Goal: Information Seeking & Learning: Learn about a topic

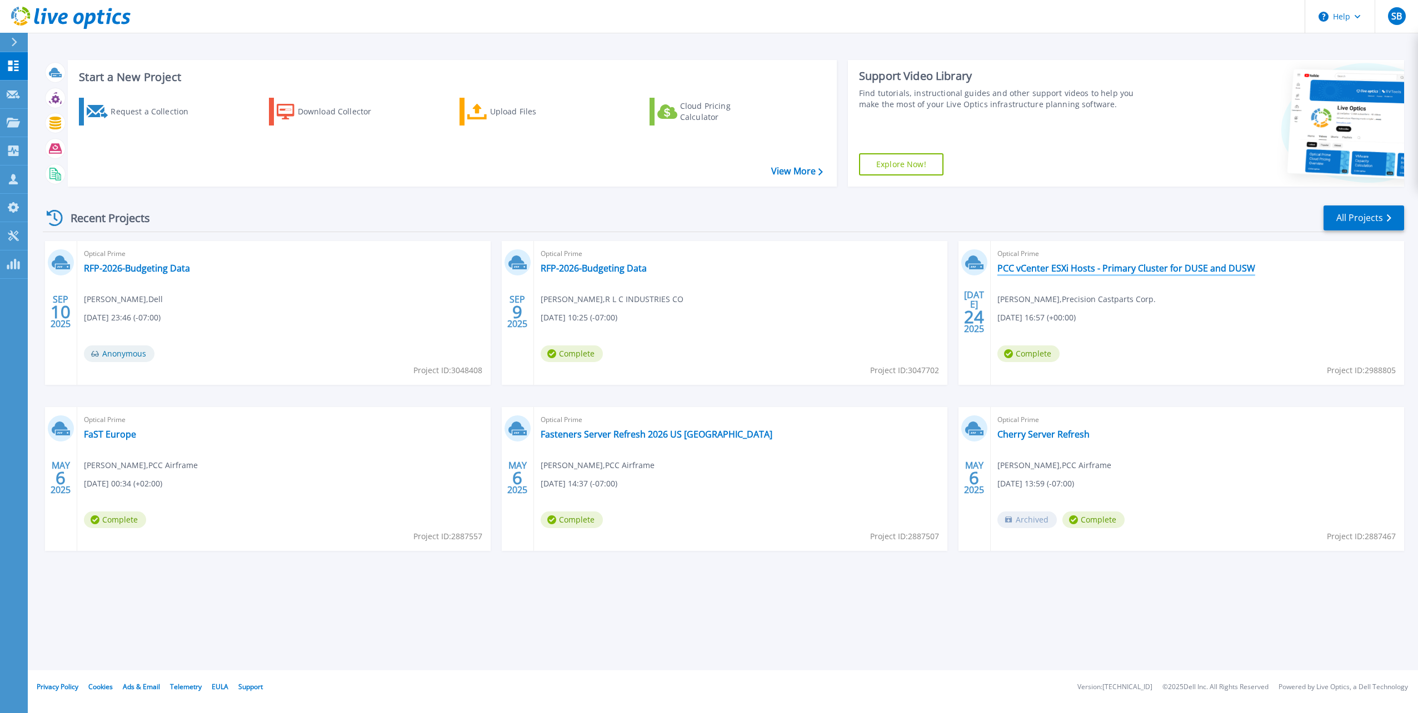
click at [1088, 266] on link "PCC vCenter ESXi Hosts - Primary Cluster for DUSE and DUSW" at bounding box center [1126, 268] width 258 height 11
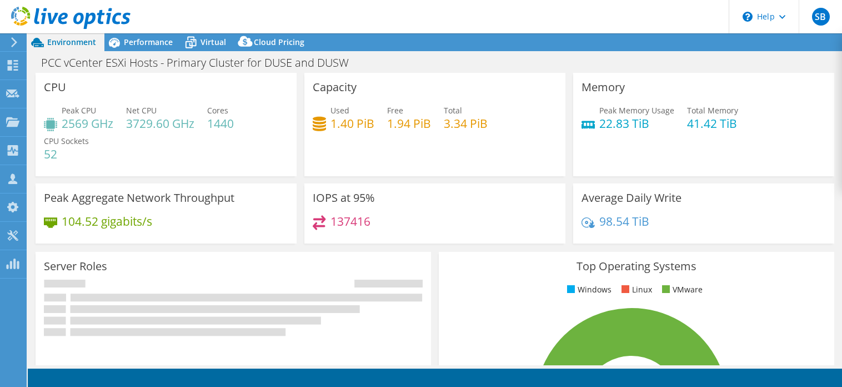
select select "USWest"
select select "USD"
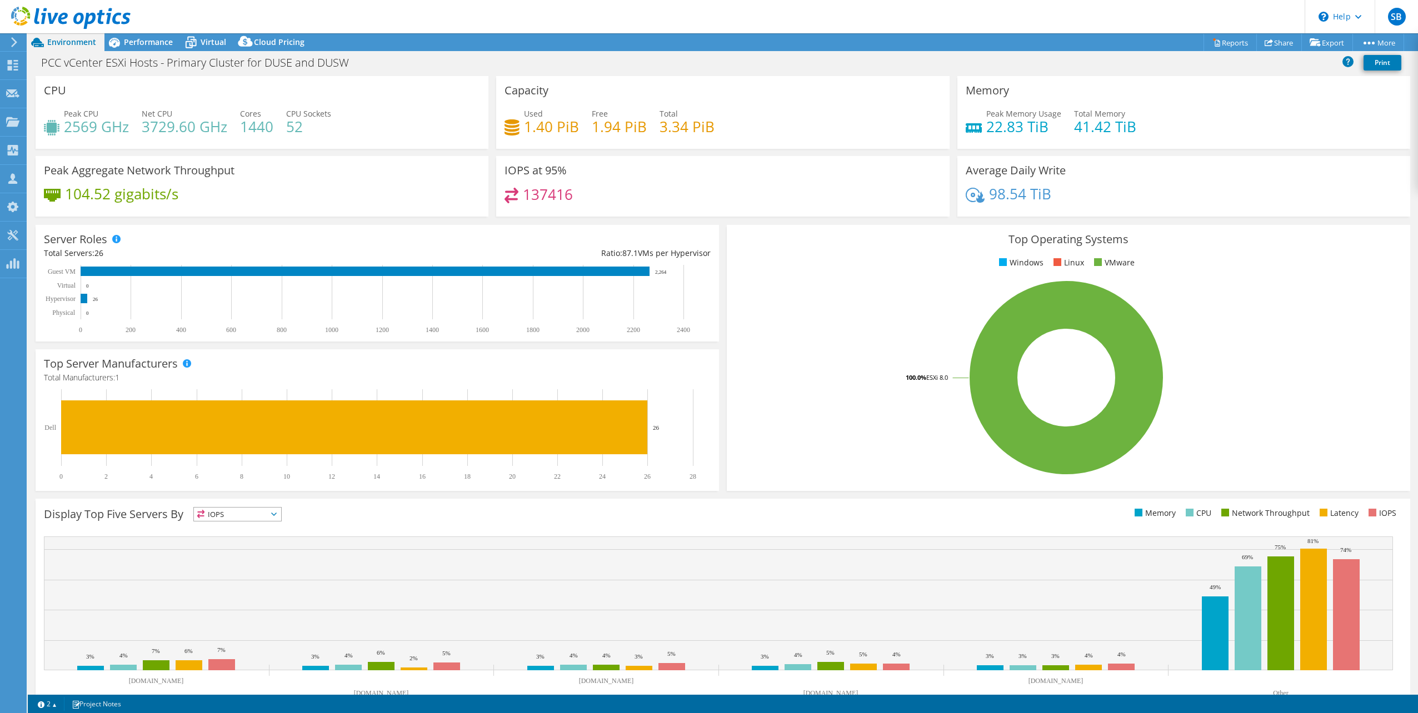
click at [1281, 207] on div "98.54 TiB" at bounding box center [1183, 199] width 436 height 23
click at [147, 39] on span "Performance" at bounding box center [148, 42] width 49 height 11
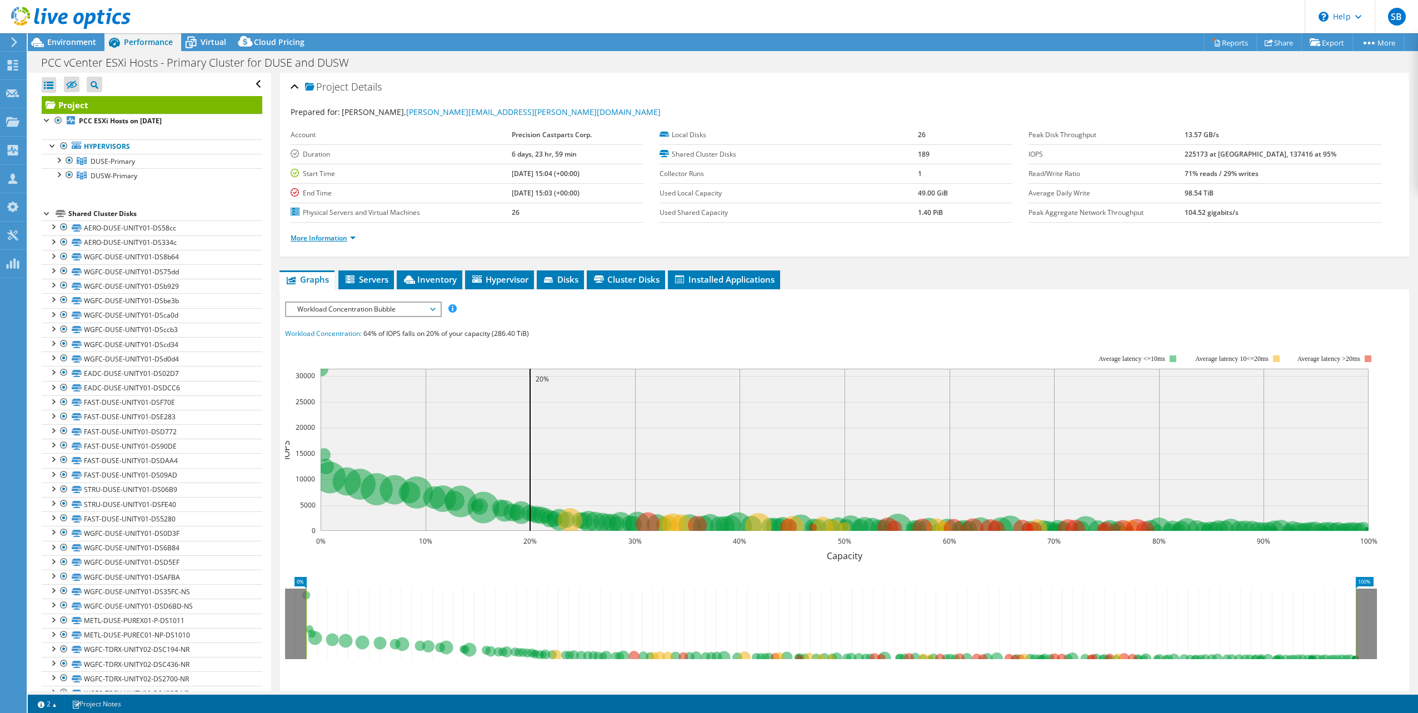
click at [348, 237] on link "More Information" at bounding box center [323, 237] width 65 height 9
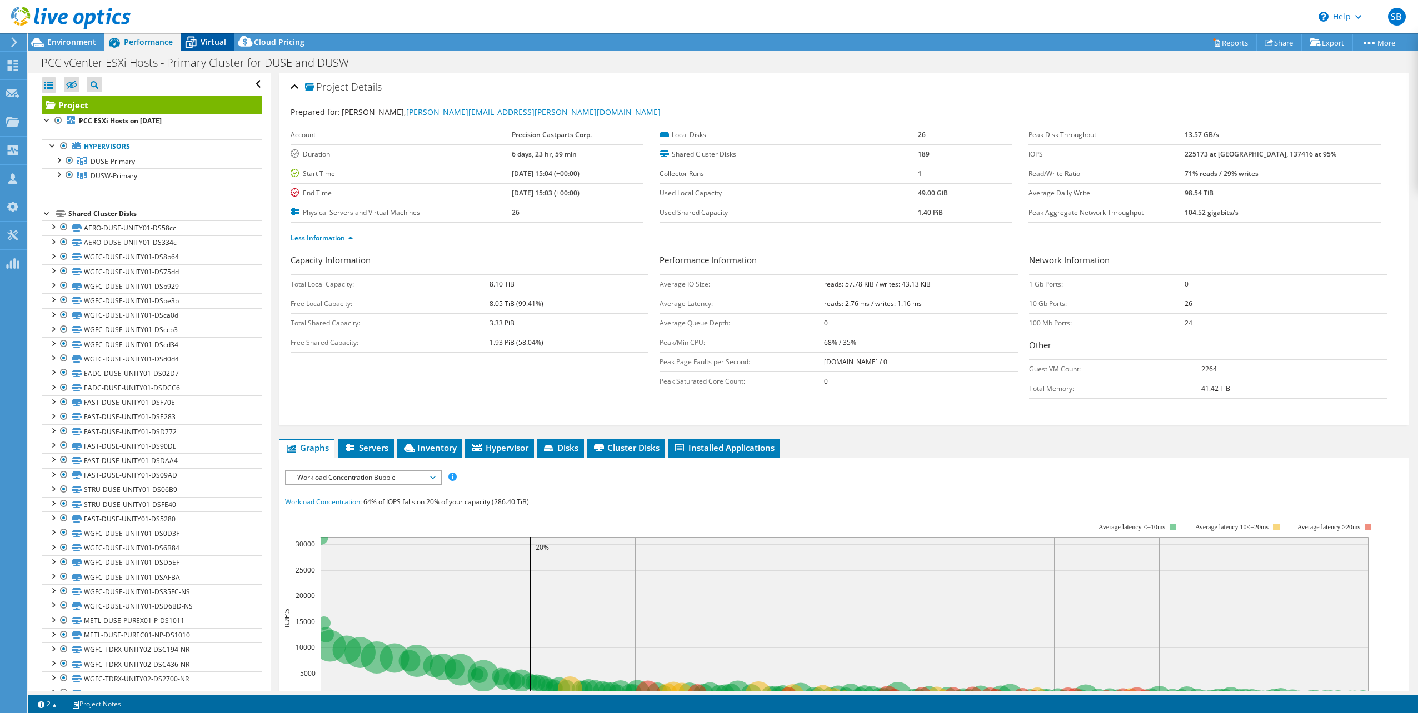
click at [201, 43] on span "Virtual" at bounding box center [214, 42] width 26 height 11
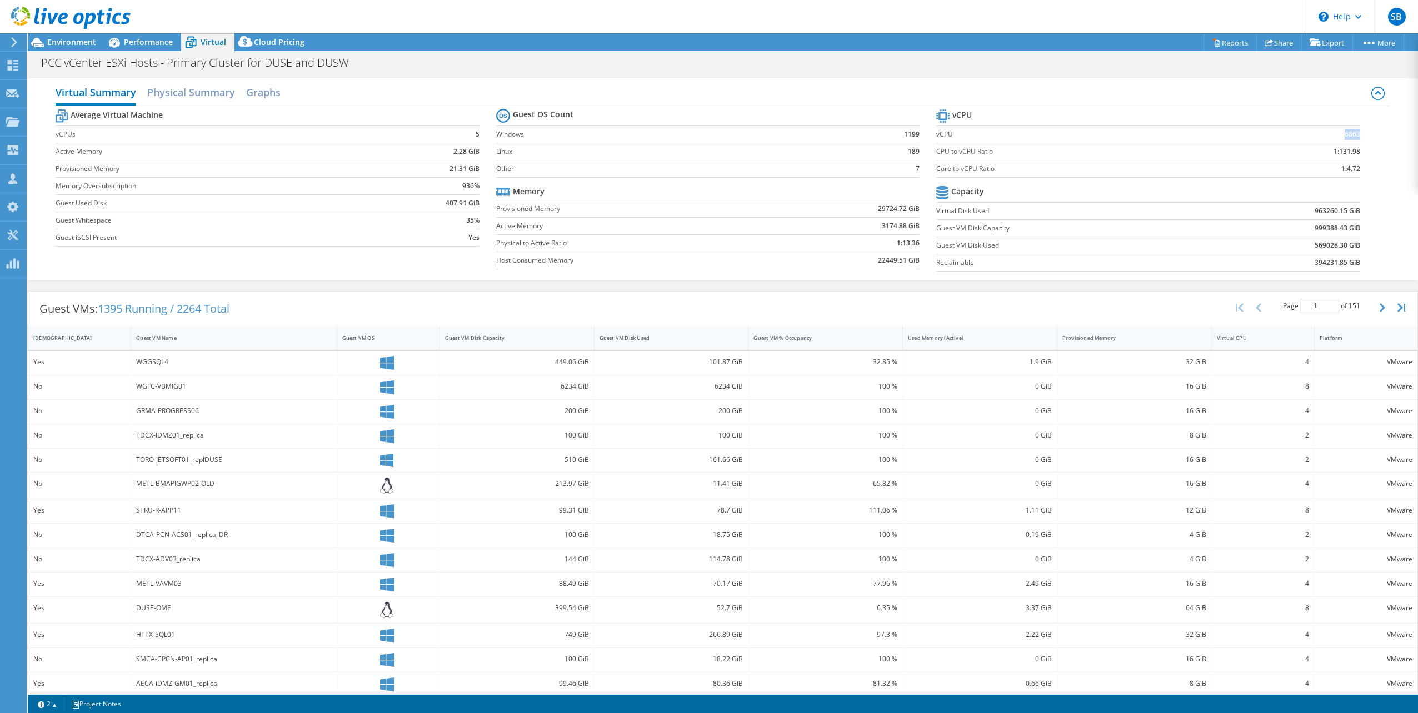
drag, startPoint x: 1334, startPoint y: 134, endPoint x: 1351, endPoint y: 131, distance: 17.1
click at [1351, 131] on td "6863" at bounding box center [1297, 134] width 125 height 17
click at [71, 39] on span "Environment" at bounding box center [71, 42] width 49 height 11
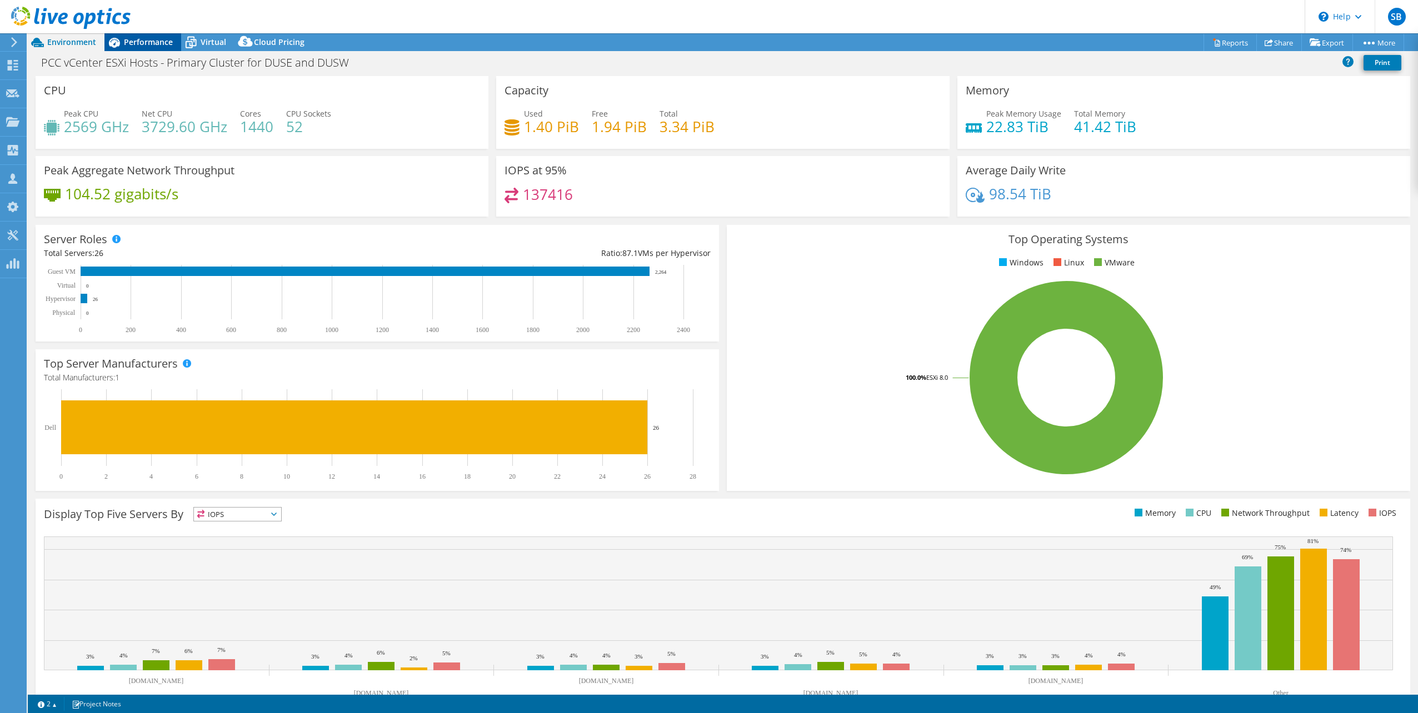
click at [139, 44] on span "Performance" at bounding box center [148, 42] width 49 height 11
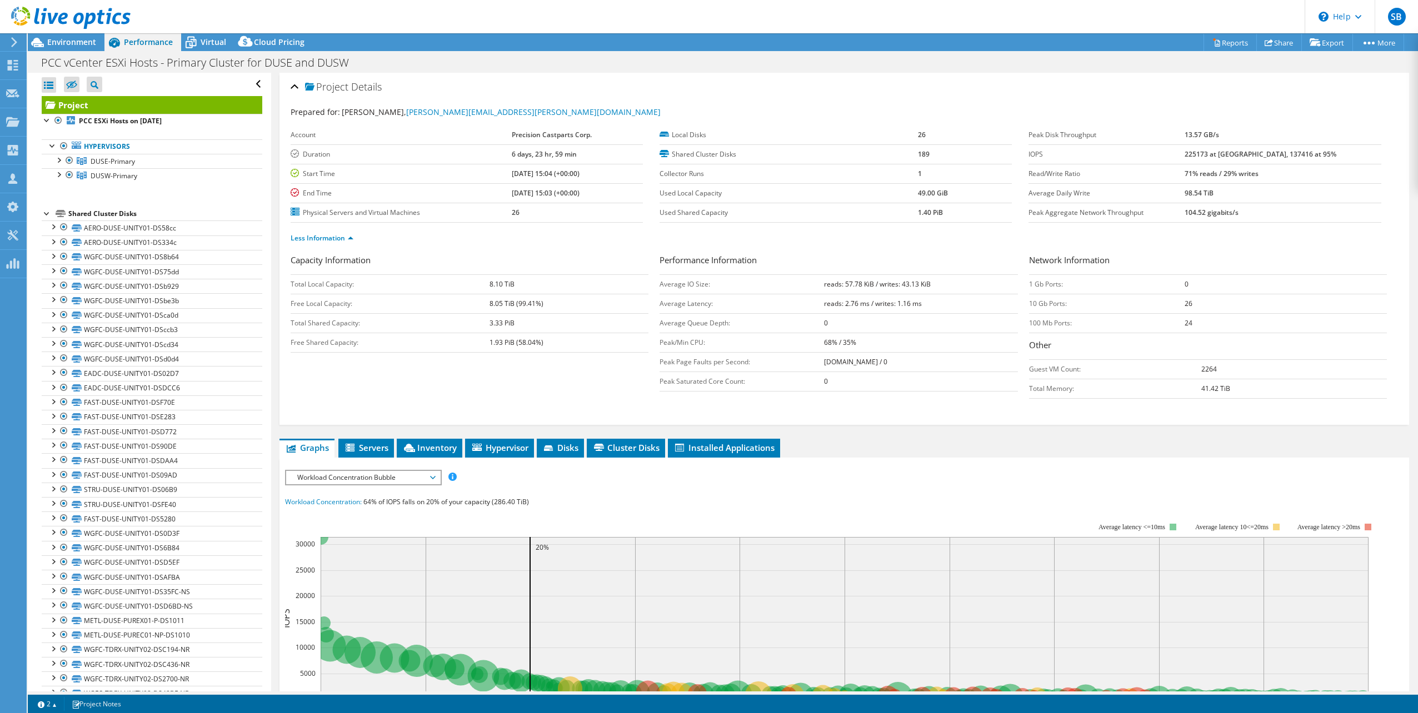
drag, startPoint x: 69, startPoint y: 157, endPoint x: 128, endPoint y: 47, distance: 124.3
click at [69, 157] on div at bounding box center [69, 160] width 11 height 13
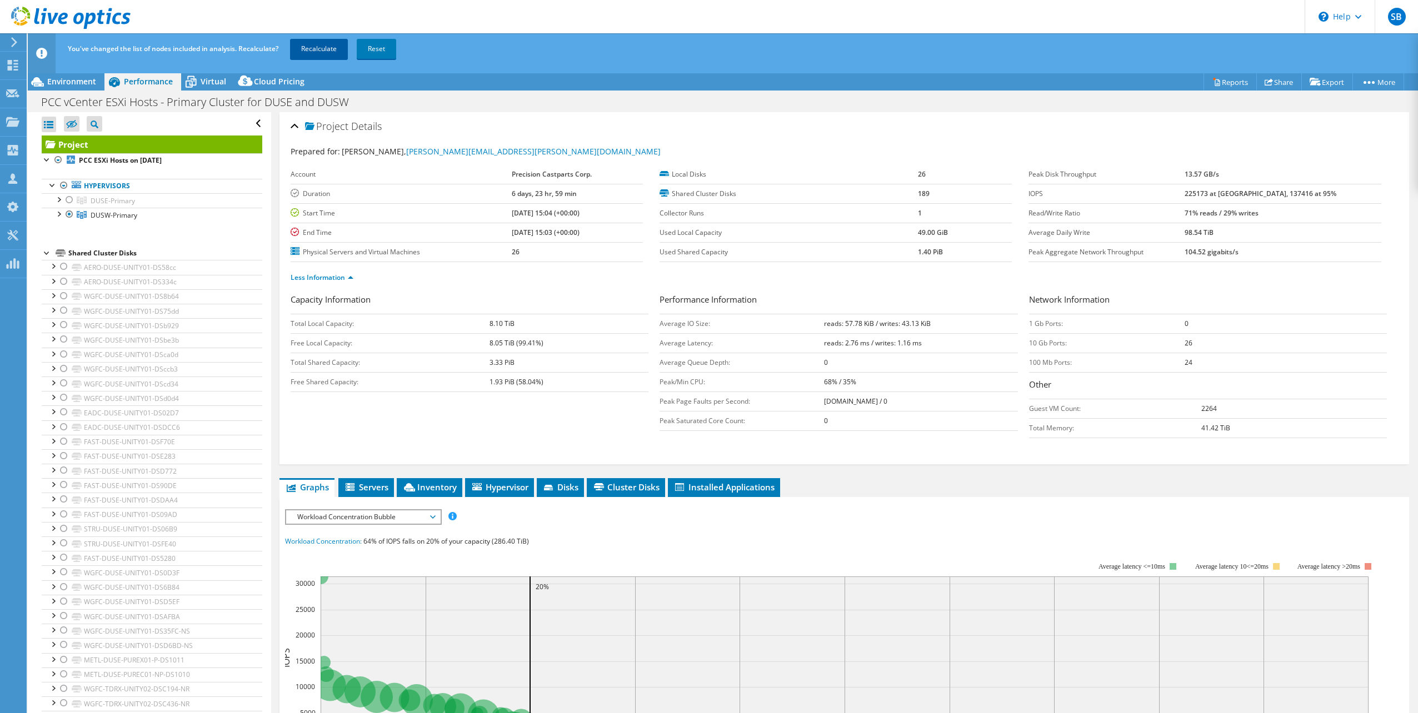
click at [309, 46] on link "Recalculate" at bounding box center [319, 49] width 58 height 20
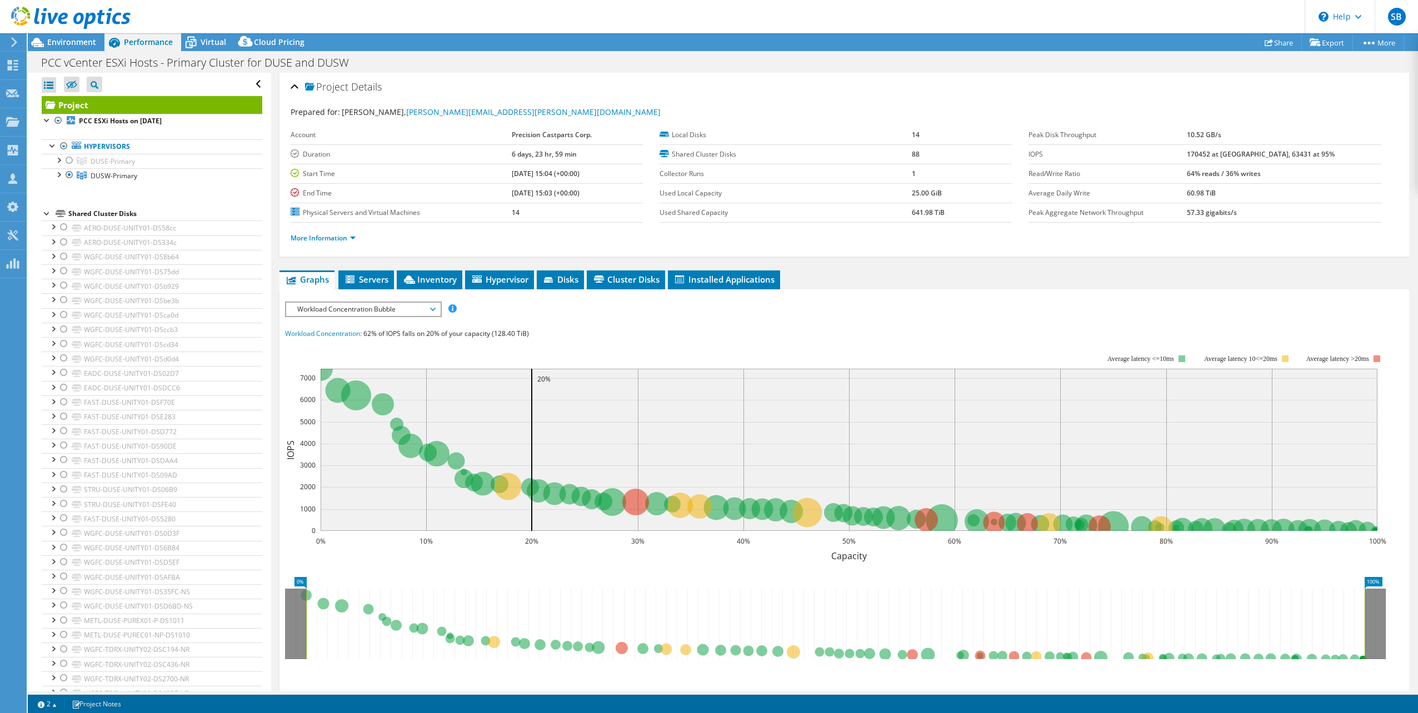
drag, startPoint x: 207, startPoint y: 46, endPoint x: 338, endPoint y: 64, distance: 131.9
click at [207, 46] on span "Virtual" at bounding box center [214, 42] width 26 height 11
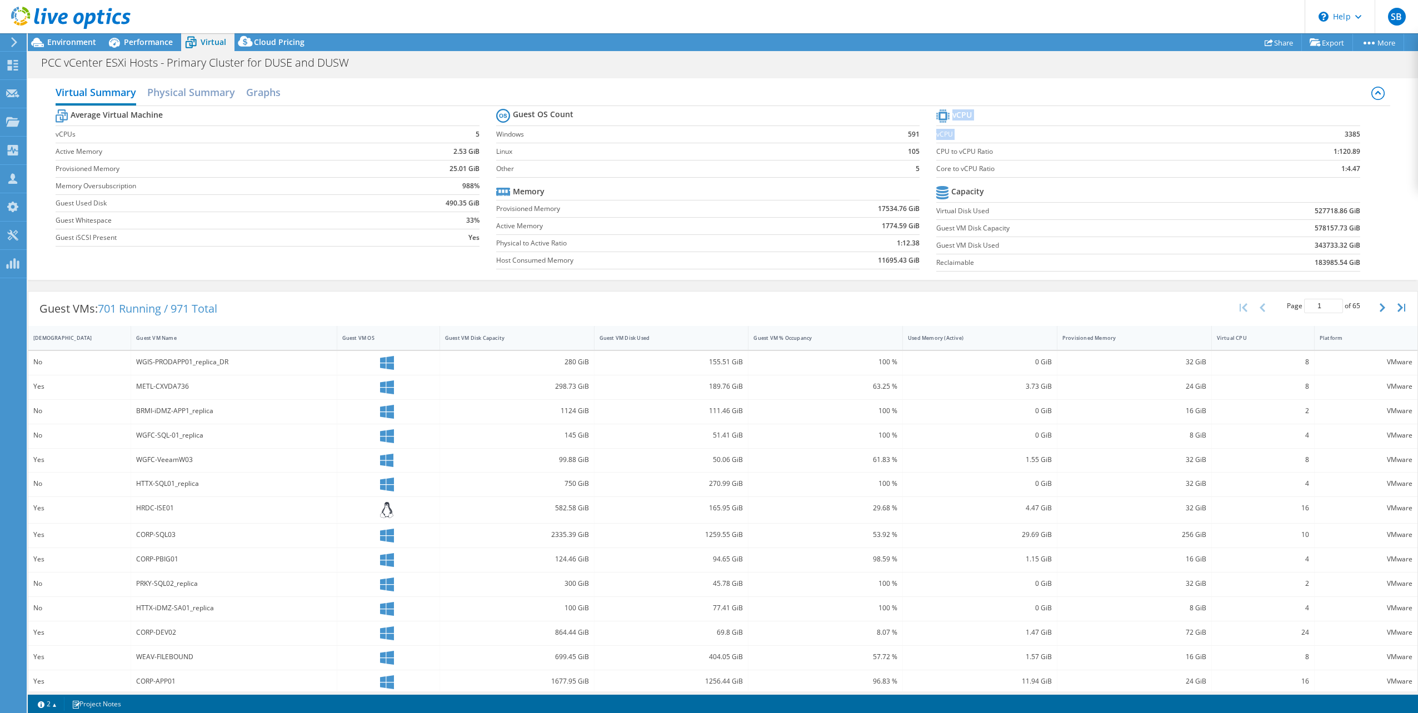
drag, startPoint x: 1333, startPoint y: 131, endPoint x: 1352, endPoint y: 131, distance: 19.4
click at [1352, 131] on section "vCPU vCPU 3385 CPU to vCPU Ratio 1:120.89 Core to vCPU Ratio 1:4.47 Capacity Vi…" at bounding box center [1156, 192] width 440 height 171
click at [1351, 132] on section "vCPU vCPU 3385 CPU to vCPU Ratio 1:120.89 Core to vCPU Ratio 1:4.47 Capacity Vi…" at bounding box center [1156, 192] width 440 height 171
drag, startPoint x: 872, startPoint y: 208, endPoint x: 901, endPoint y: 206, distance: 29.0
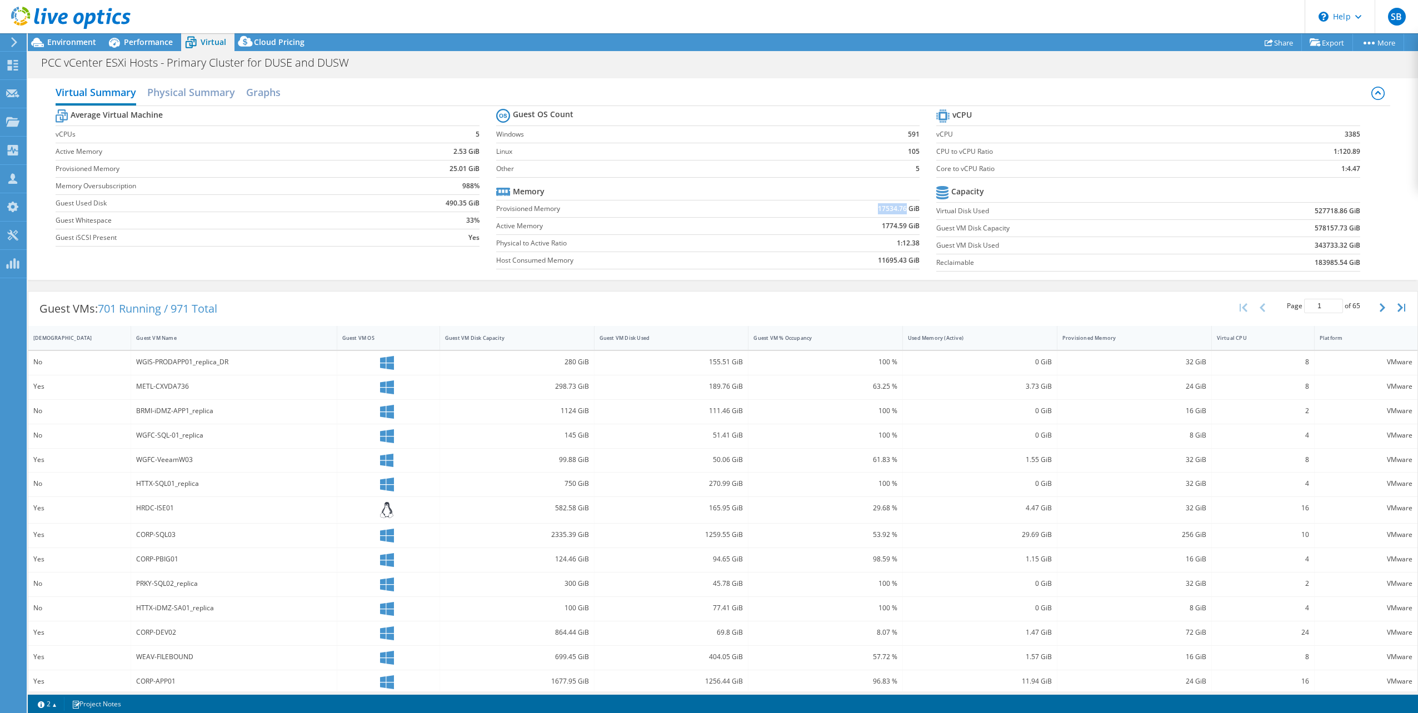
click at [901, 206] on td "17534.76 GiB" at bounding box center [849, 208] width 142 height 17
click at [136, 38] on span "Performance" at bounding box center [148, 42] width 49 height 11
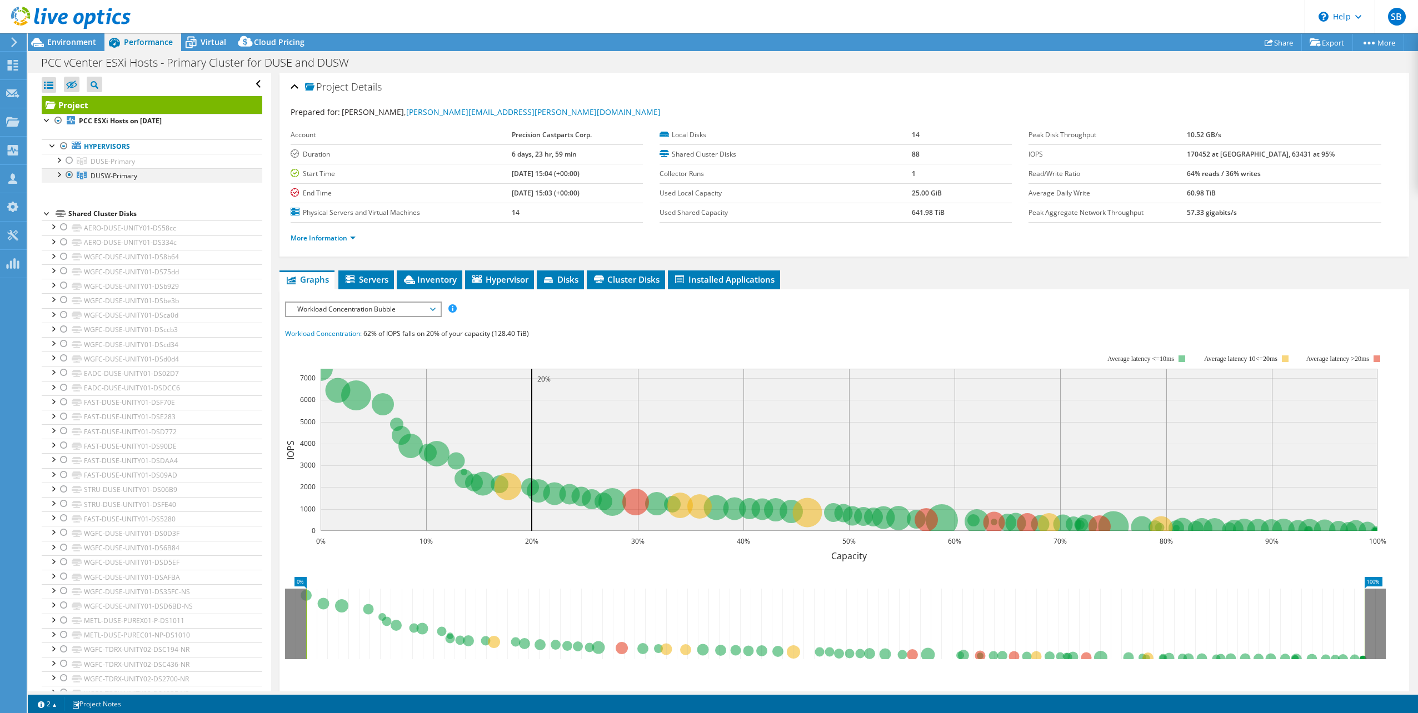
click at [70, 159] on div at bounding box center [69, 160] width 11 height 13
click at [68, 175] on div at bounding box center [69, 174] width 11 height 13
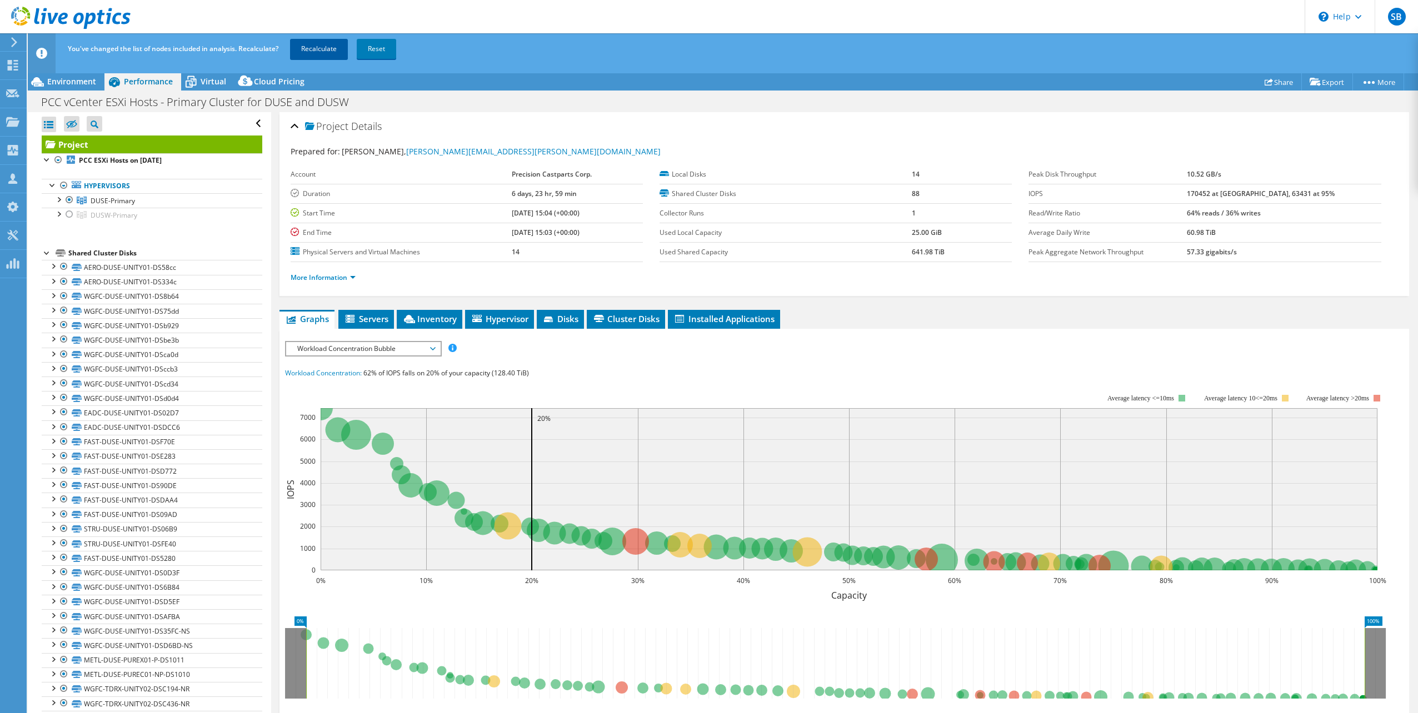
click at [309, 50] on link "Recalculate" at bounding box center [319, 49] width 58 height 20
click at [600, 64] on header "You've changed the list of nodes included in analysis. Recalculate? Recalculati…" at bounding box center [740, 53] width 1424 height 40
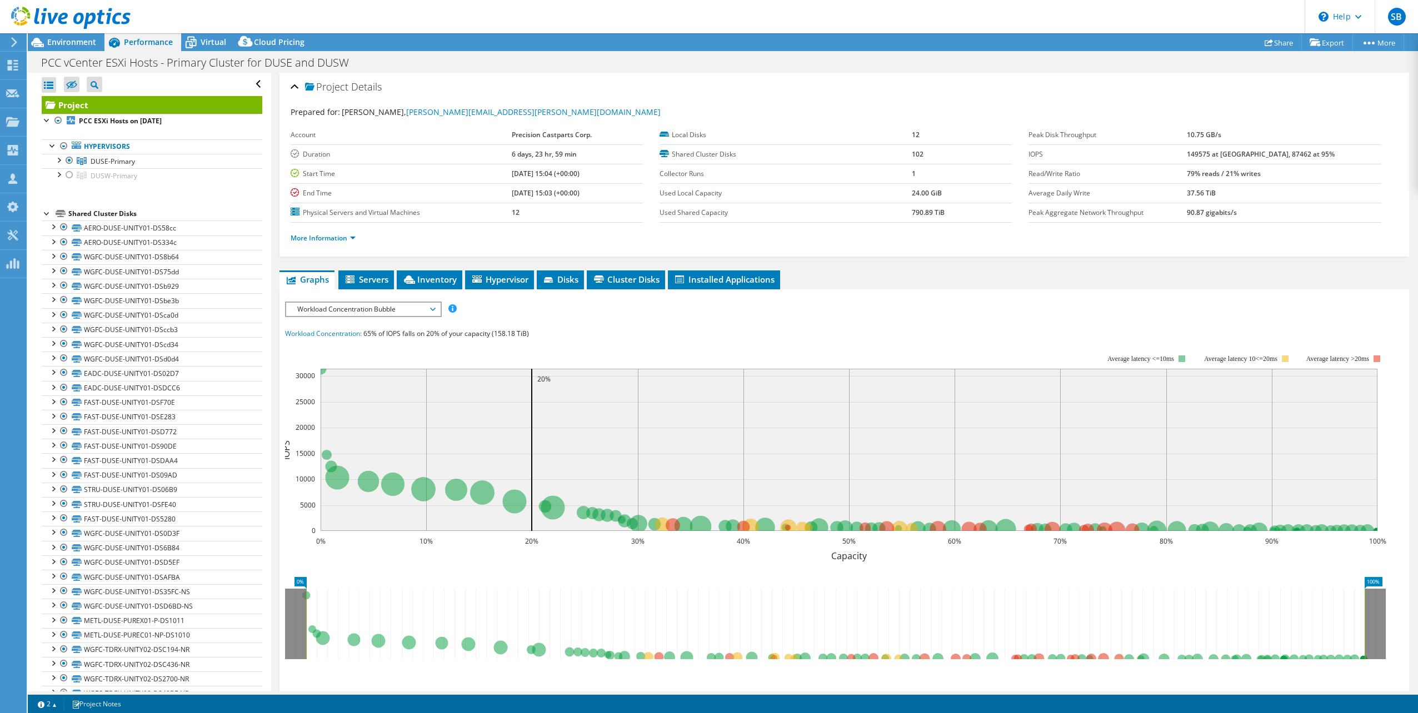
click at [214, 40] on span "Virtual" at bounding box center [214, 42] width 26 height 11
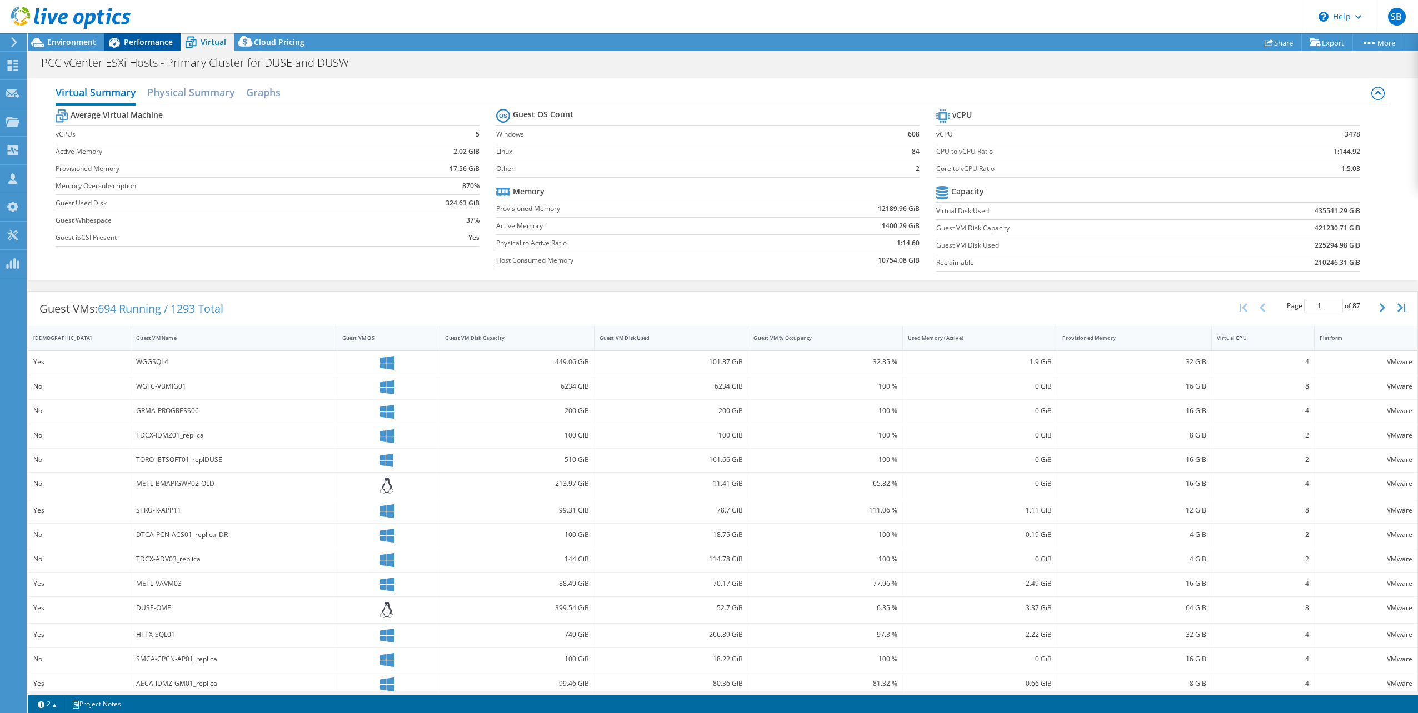
click at [138, 43] on span "Performance" at bounding box center [148, 42] width 49 height 11
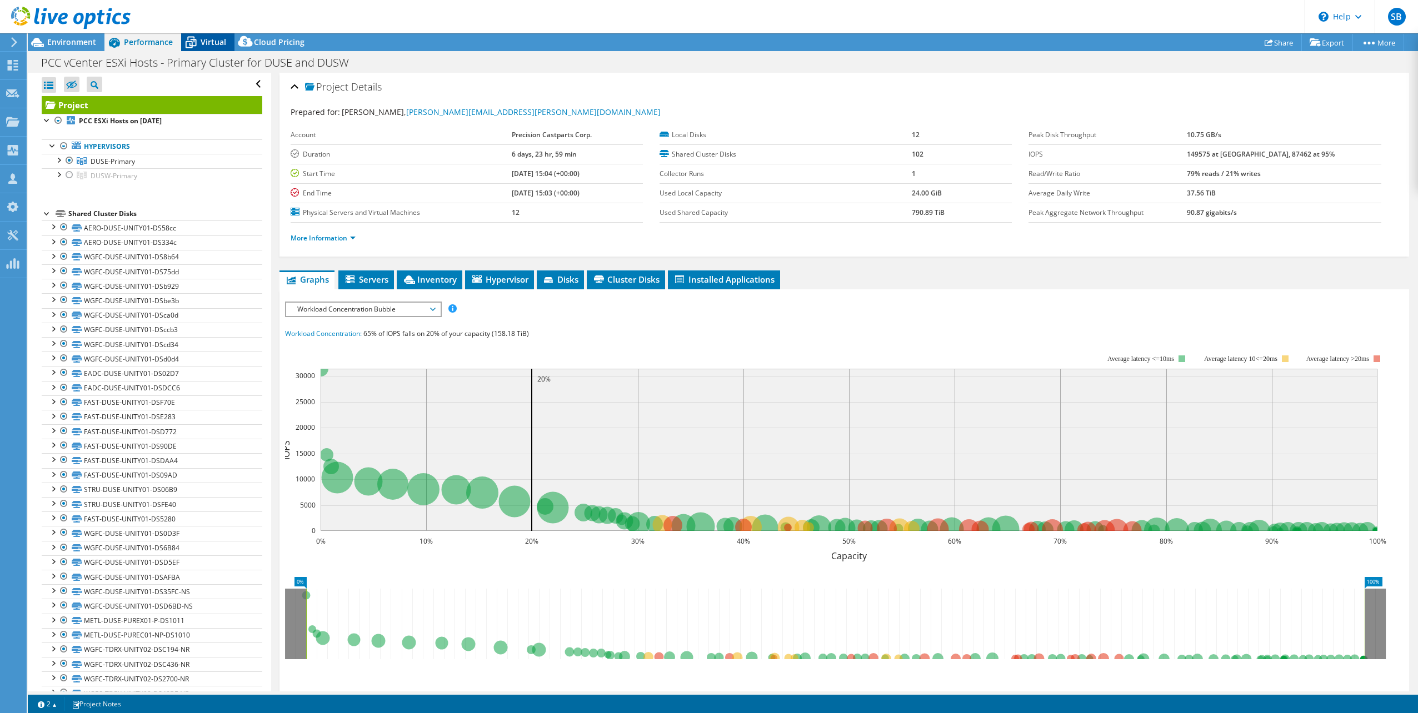
click at [214, 44] on span "Virtual" at bounding box center [214, 42] width 26 height 11
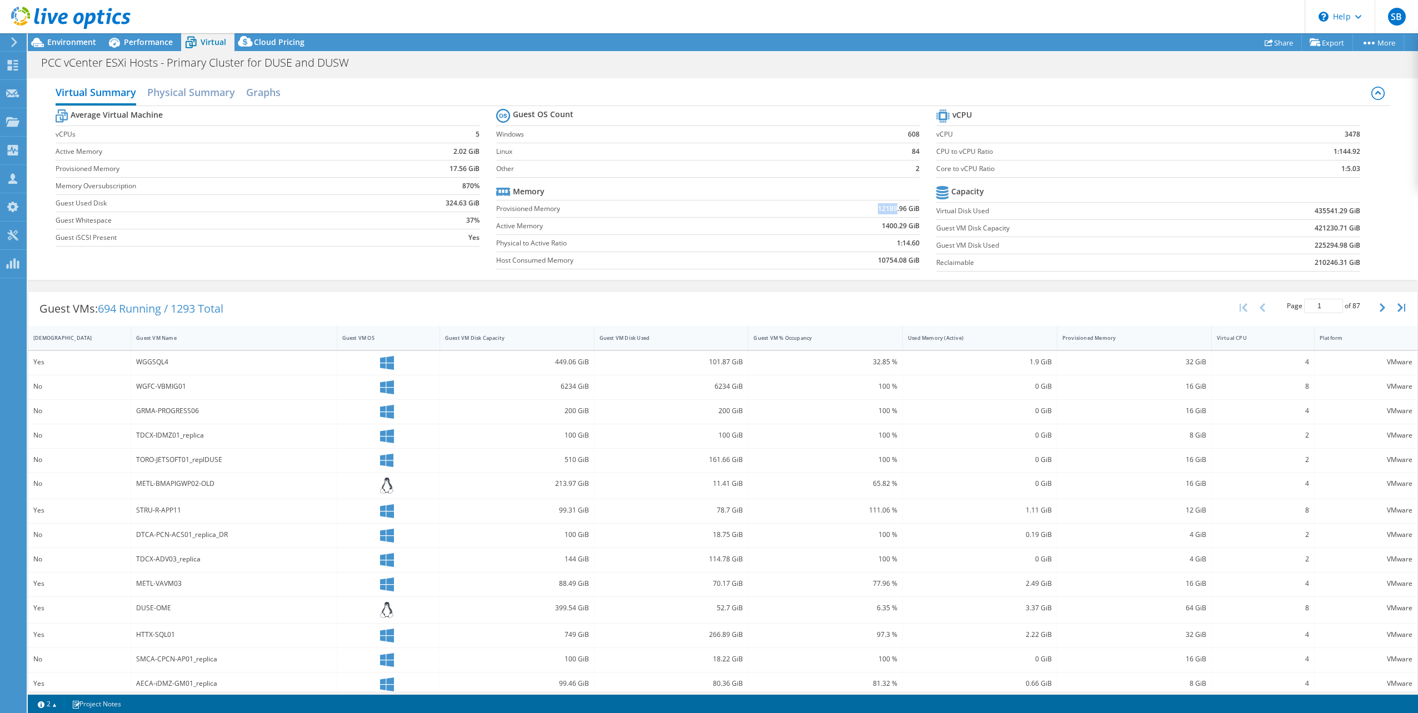
drag, startPoint x: 871, startPoint y: 210, endPoint x: 891, endPoint y: 209, distance: 20.0
click at [891, 209] on td "12189.96 GiB" at bounding box center [849, 208] width 142 height 17
drag, startPoint x: 891, startPoint y: 209, endPoint x: 845, endPoint y: 212, distance: 45.6
click at [845, 212] on td "12189.96 GiB" at bounding box center [849, 208] width 142 height 17
drag, startPoint x: 874, startPoint y: 207, endPoint x: 910, endPoint y: 205, distance: 36.7
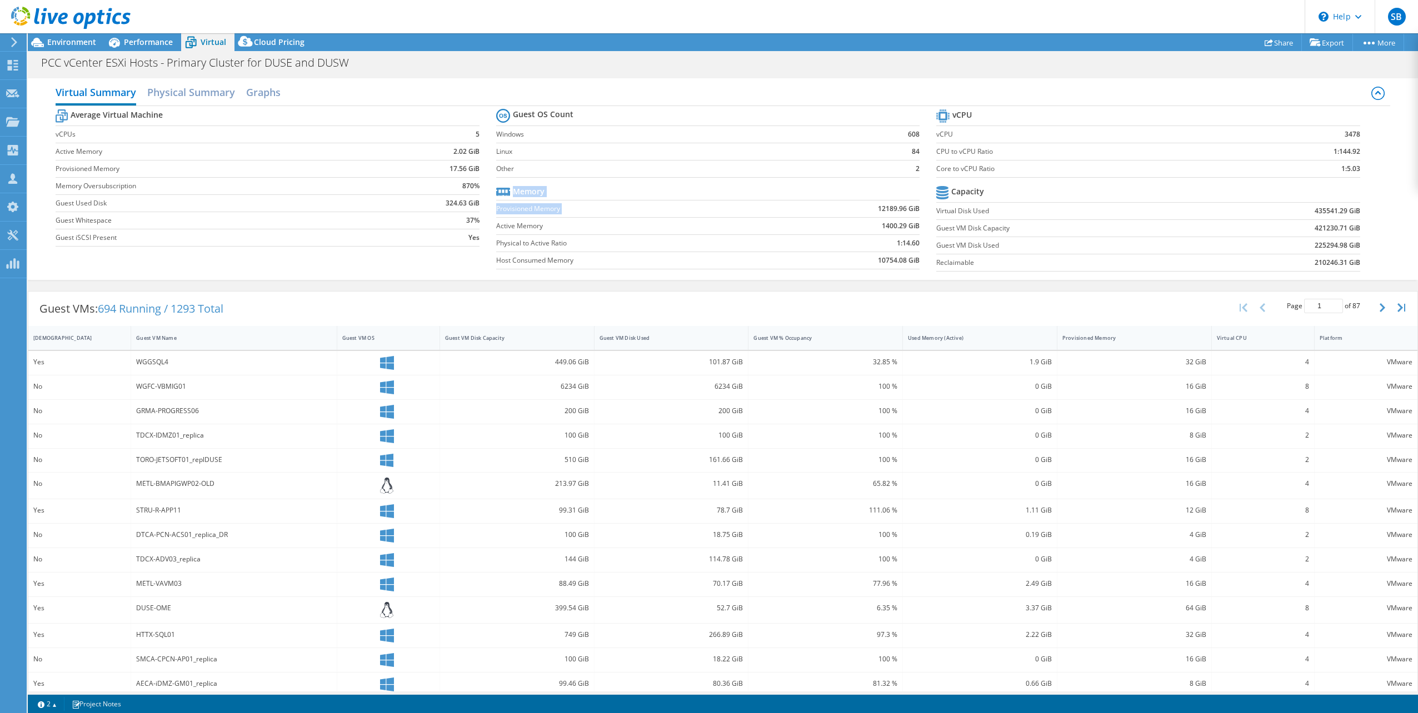
click at [913, 204] on b "12189.96 GiB" at bounding box center [899, 208] width 42 height 11
click at [908, 206] on b "12189.96 GiB" at bounding box center [899, 208] width 42 height 11
click at [890, 203] on b "12189.96 GiB" at bounding box center [899, 208] width 42 height 11
click at [158, 40] on span "Performance" at bounding box center [148, 42] width 49 height 11
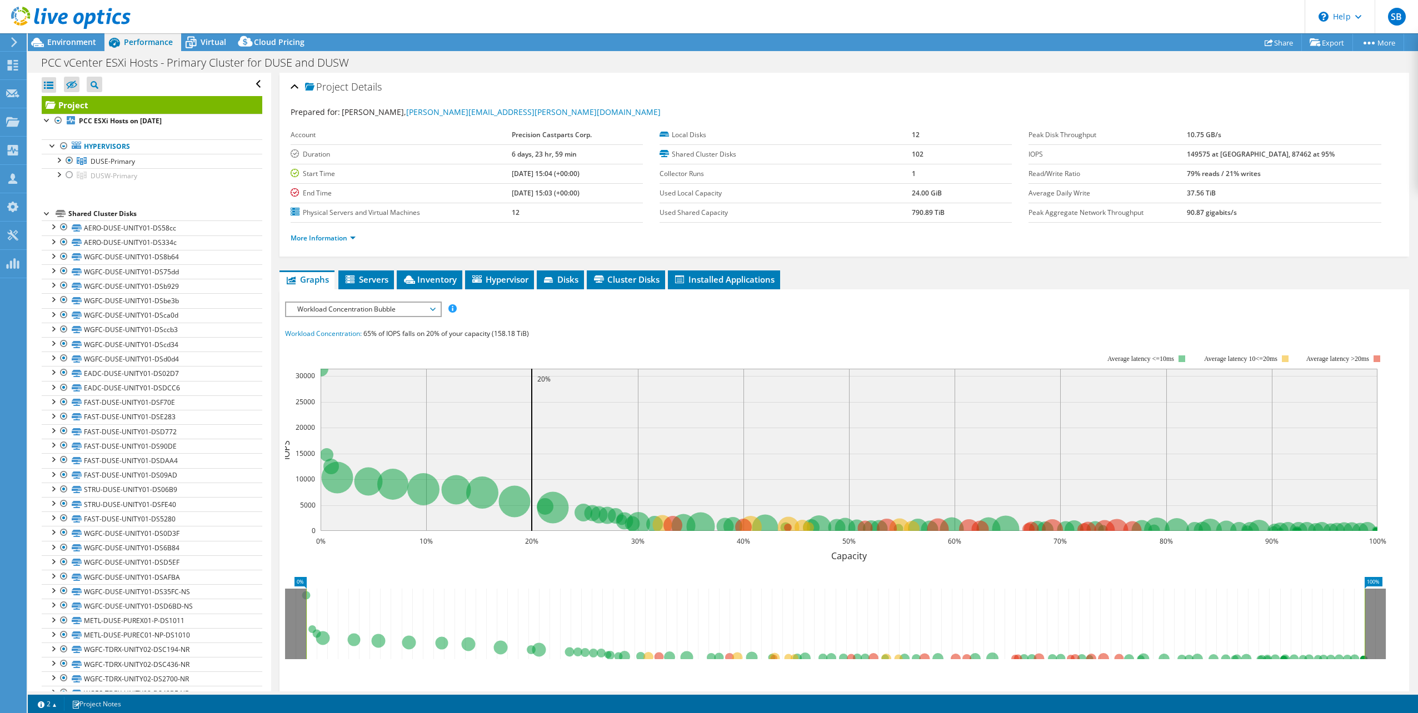
click at [429, 307] on span "Workload Concentration Bubble" at bounding box center [363, 309] width 143 height 13
click at [314, 401] on li "Memory" at bounding box center [363, 402] width 154 height 13
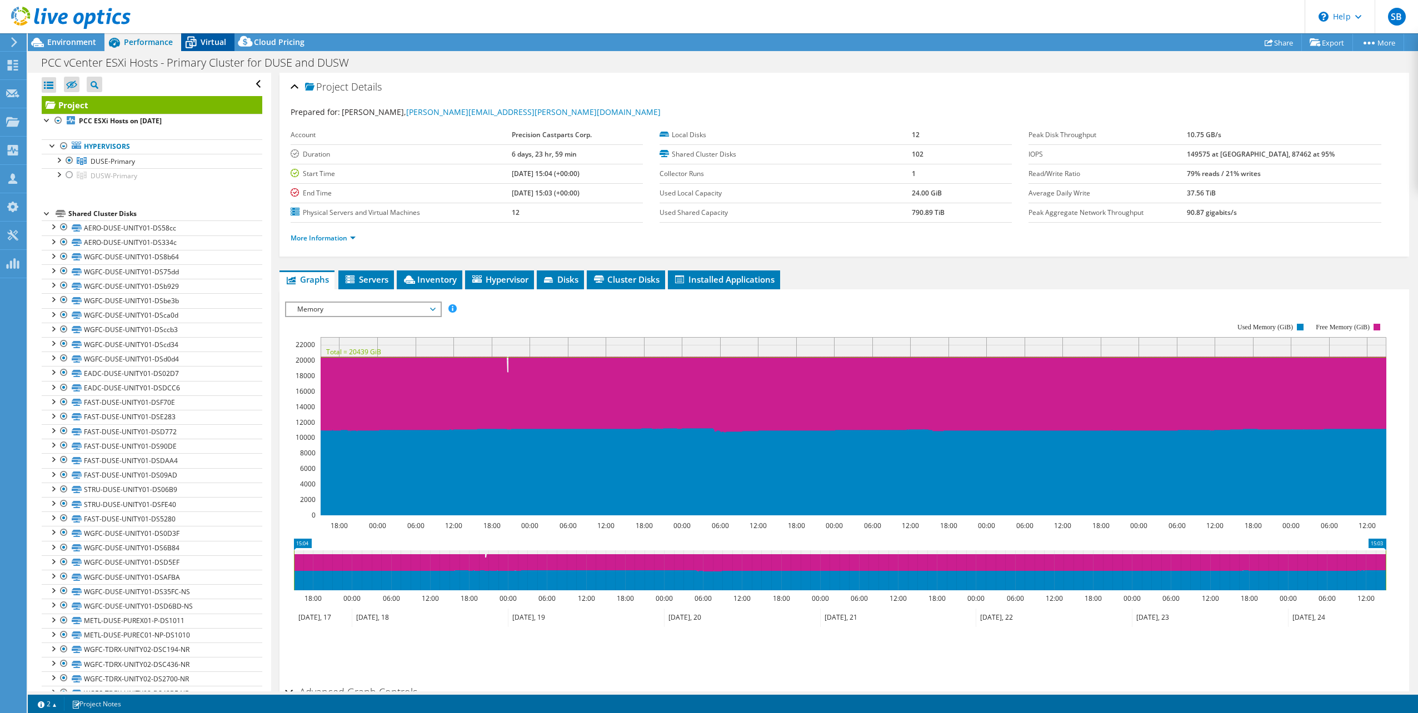
click at [213, 43] on span "Virtual" at bounding box center [214, 42] width 26 height 11
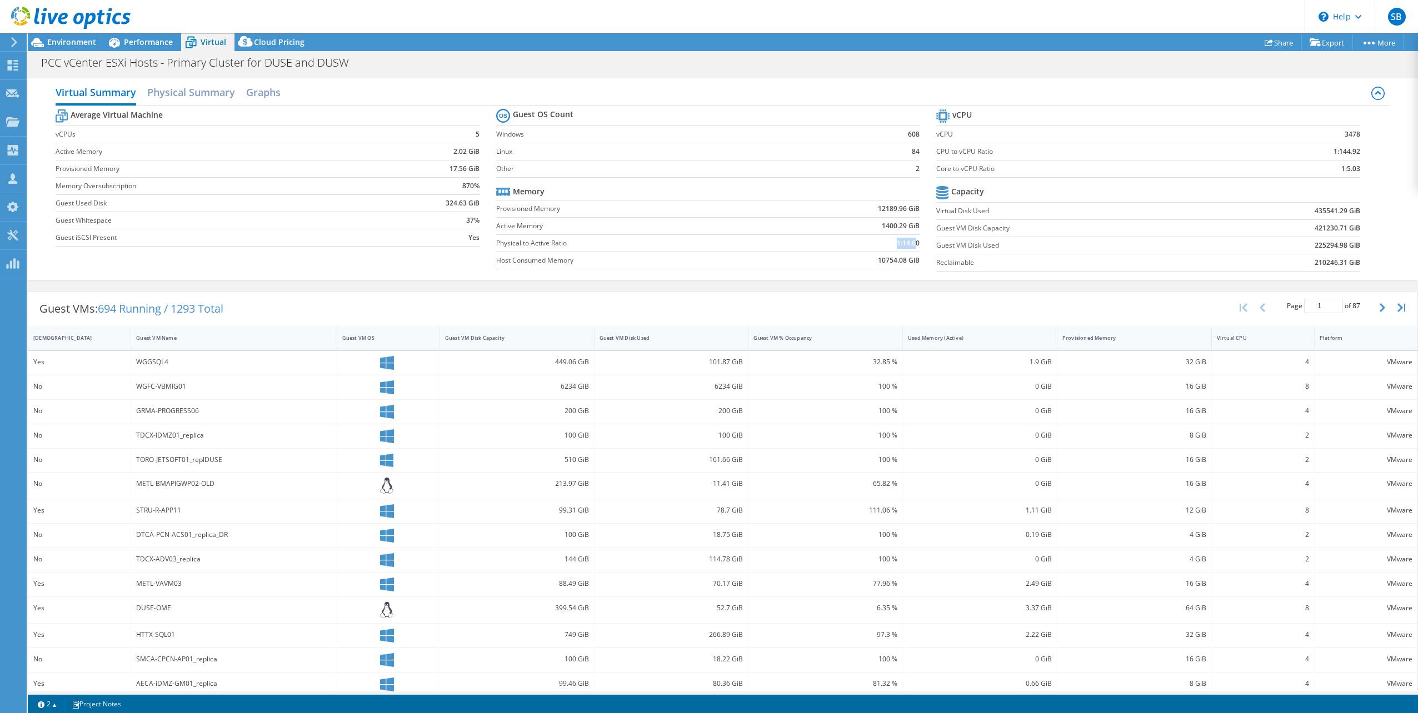
drag, startPoint x: 887, startPoint y: 243, endPoint x: 911, endPoint y: 242, distance: 24.5
click at [911, 242] on td "1:14.60" at bounding box center [849, 242] width 142 height 17
click at [911, 242] on b "1:14.60" at bounding box center [908, 243] width 23 height 11
click at [889, 245] on td "1:14.60" at bounding box center [849, 242] width 142 height 17
drag, startPoint x: 914, startPoint y: 243, endPoint x: 892, endPoint y: 240, distance: 22.5
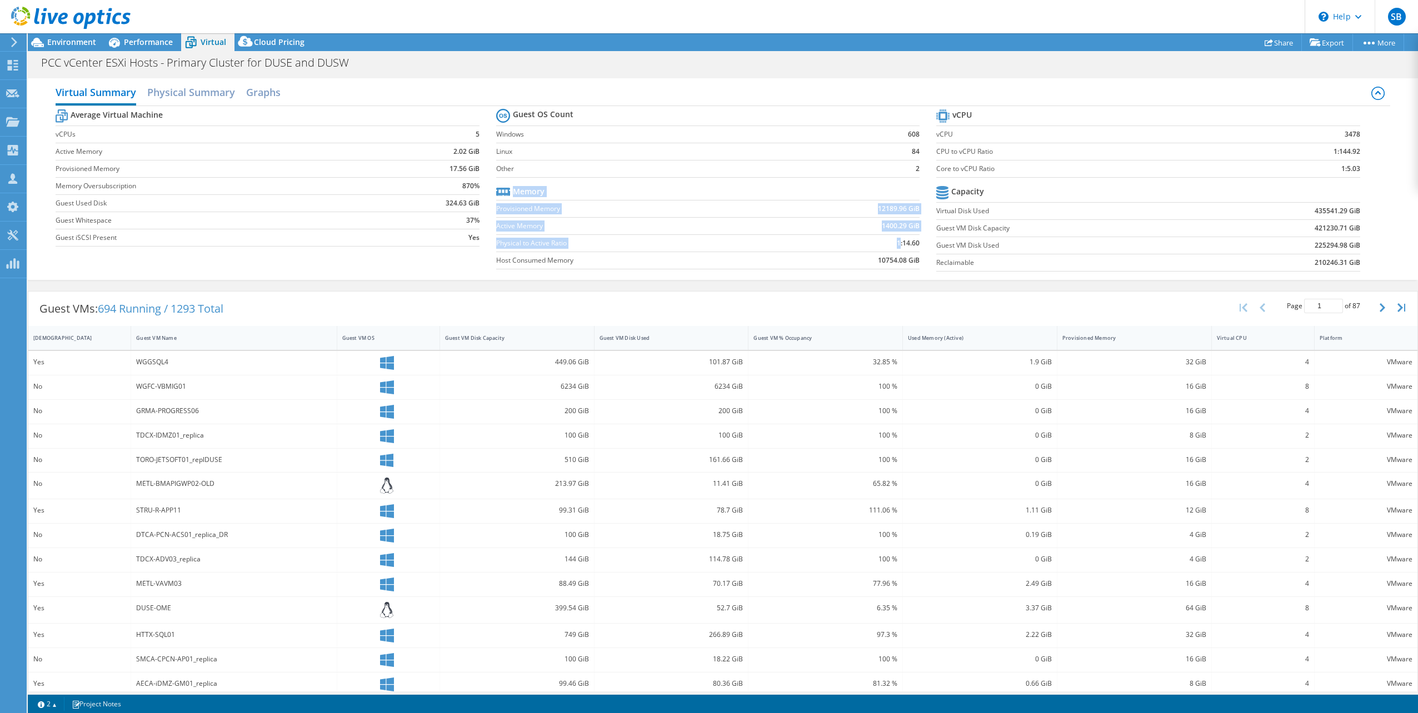
click at [893, 241] on section "Guest OS Count Windows 608 Linux 84 Other 2 Memory Provisioned Memory 12189.96 …" at bounding box center [716, 190] width 440 height 169
click at [897, 240] on b "1:14.60" at bounding box center [908, 243] width 23 height 11
click at [848, 246] on td "1:14.60" at bounding box center [849, 242] width 142 height 17
drag, startPoint x: 873, startPoint y: 259, endPoint x: 902, endPoint y: 259, distance: 28.3
click at [902, 259] on b "10754.08 GiB" at bounding box center [899, 260] width 42 height 11
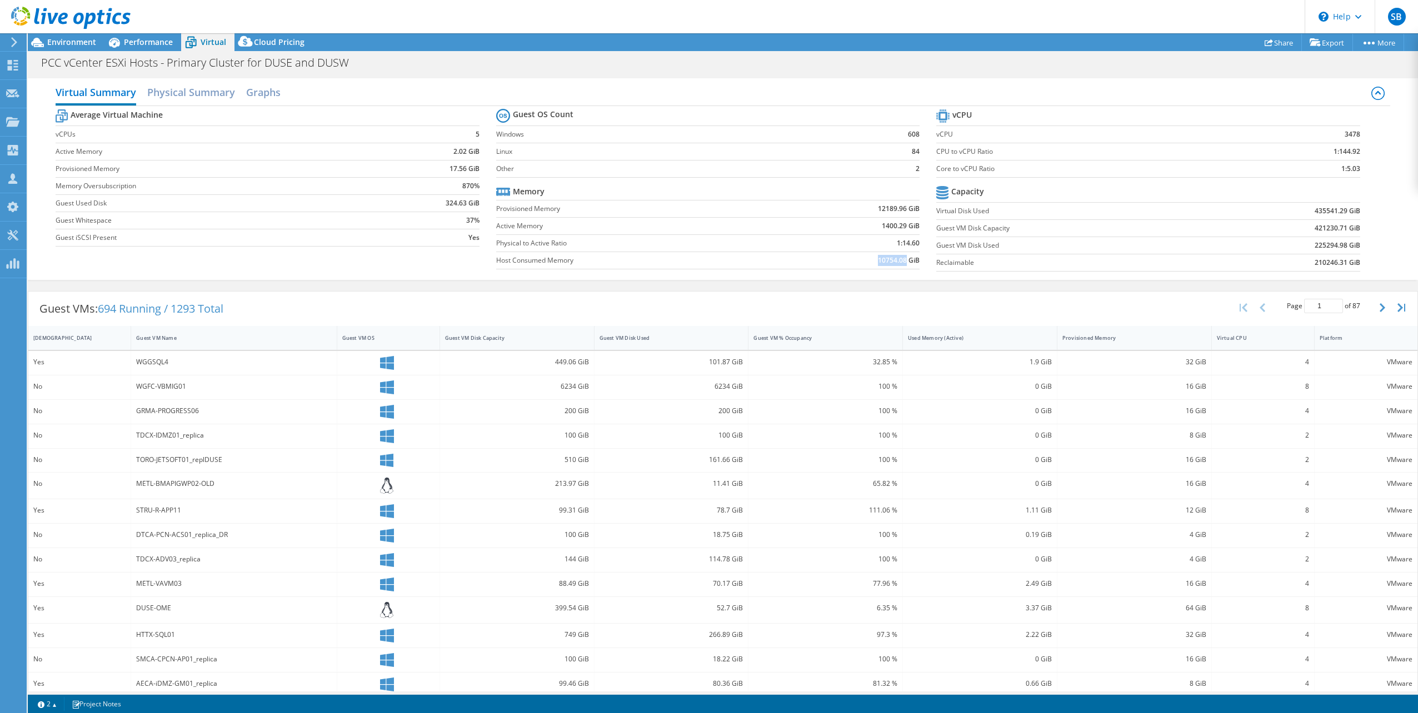
drag, startPoint x: 902, startPoint y: 259, endPoint x: 880, endPoint y: 262, distance: 21.9
click at [880, 262] on b "10754.08 GiB" at bounding box center [899, 260] width 42 height 11
click at [867, 262] on td "10754.08 GiB" at bounding box center [849, 260] width 142 height 17
drag, startPoint x: 445, startPoint y: 150, endPoint x: 463, endPoint y: 150, distance: 17.2
click at [463, 150] on td "2.02 GiB" at bounding box center [429, 151] width 102 height 17
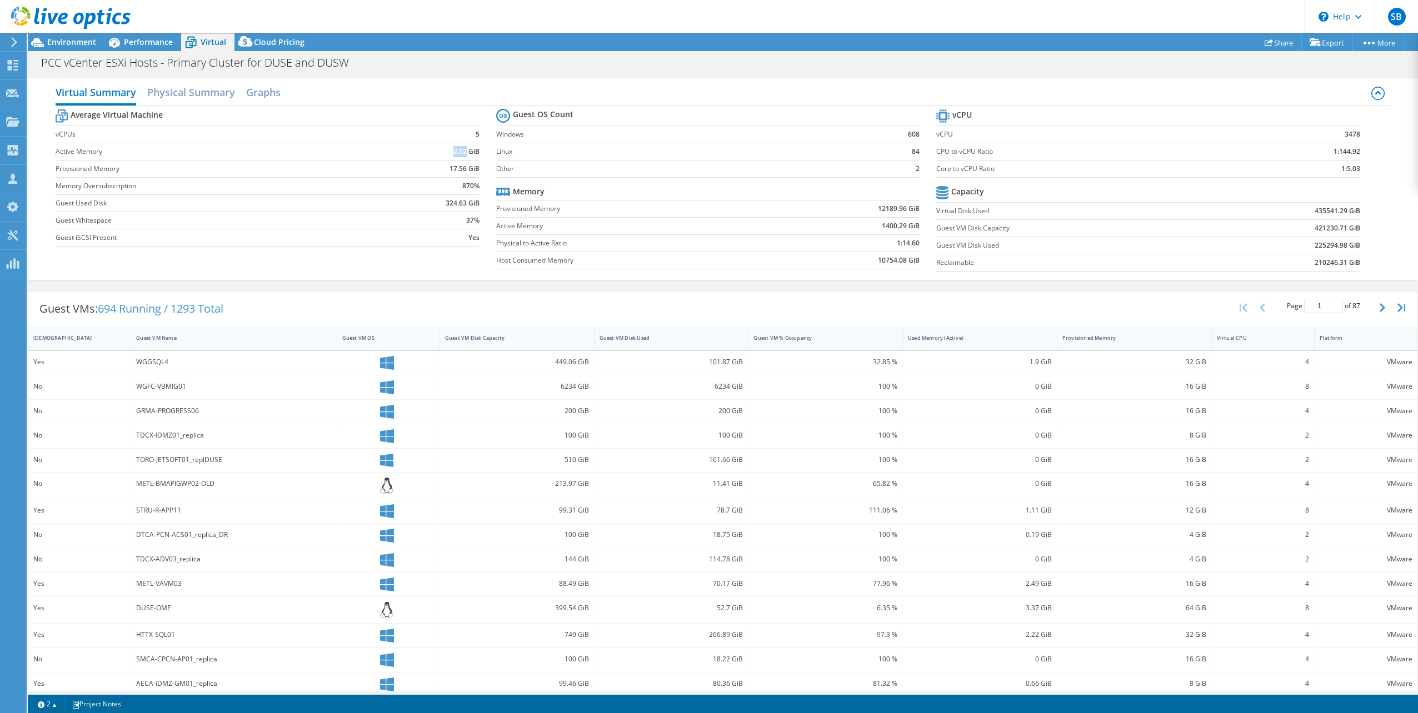
drag, startPoint x: 463, startPoint y: 149, endPoint x: 436, endPoint y: 172, distance: 34.7
click at [435, 172] on td "17.56 GiB" at bounding box center [429, 168] width 102 height 17
drag, startPoint x: 445, startPoint y: 168, endPoint x: 462, endPoint y: 167, distance: 16.7
click at [462, 167] on td "17.56 GiB" at bounding box center [429, 168] width 102 height 17
drag, startPoint x: 461, startPoint y: 166, endPoint x: 423, endPoint y: 171, distance: 38.6
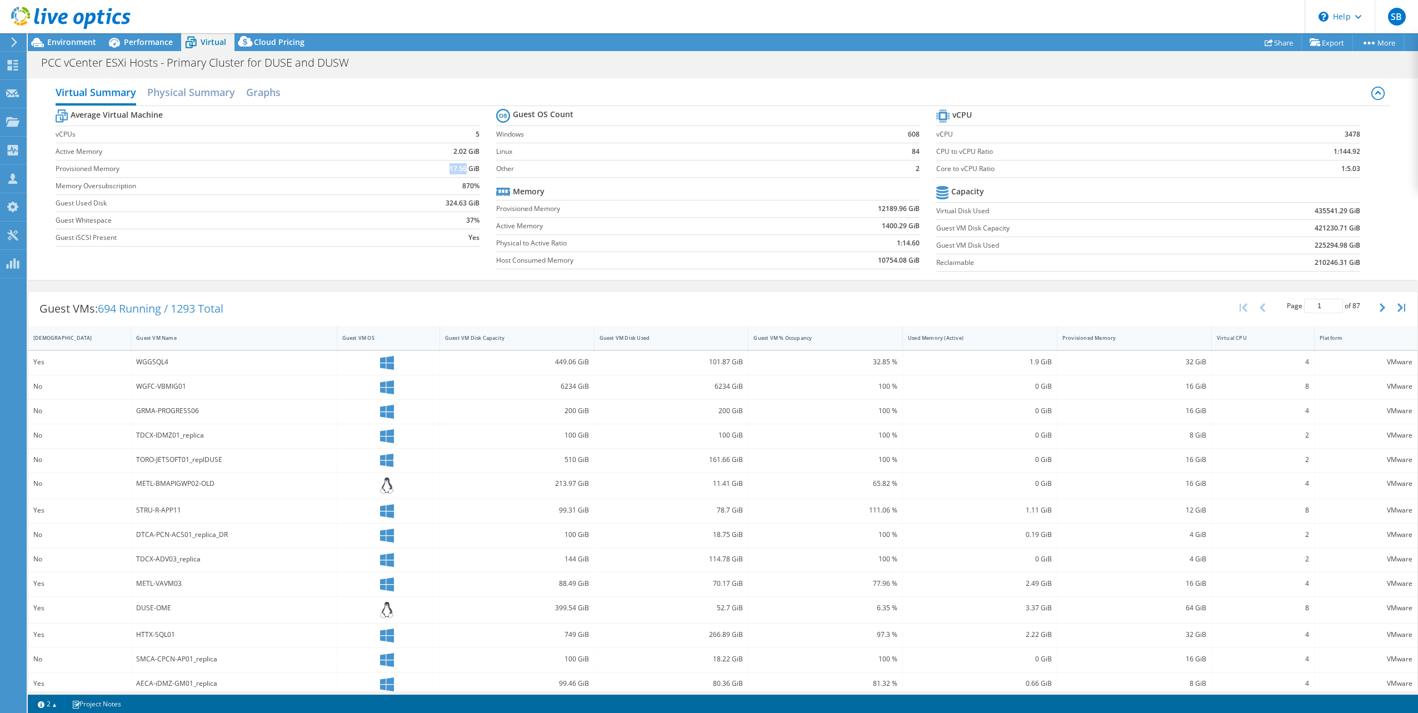
click at [423, 171] on td "17.56 GiB" at bounding box center [429, 168] width 102 height 17
drag, startPoint x: 1022, startPoint y: 361, endPoint x: 1045, endPoint y: 362, distance: 23.4
click at [1045, 362] on div "1.9 GiB" at bounding box center [980, 363] width 154 height 24
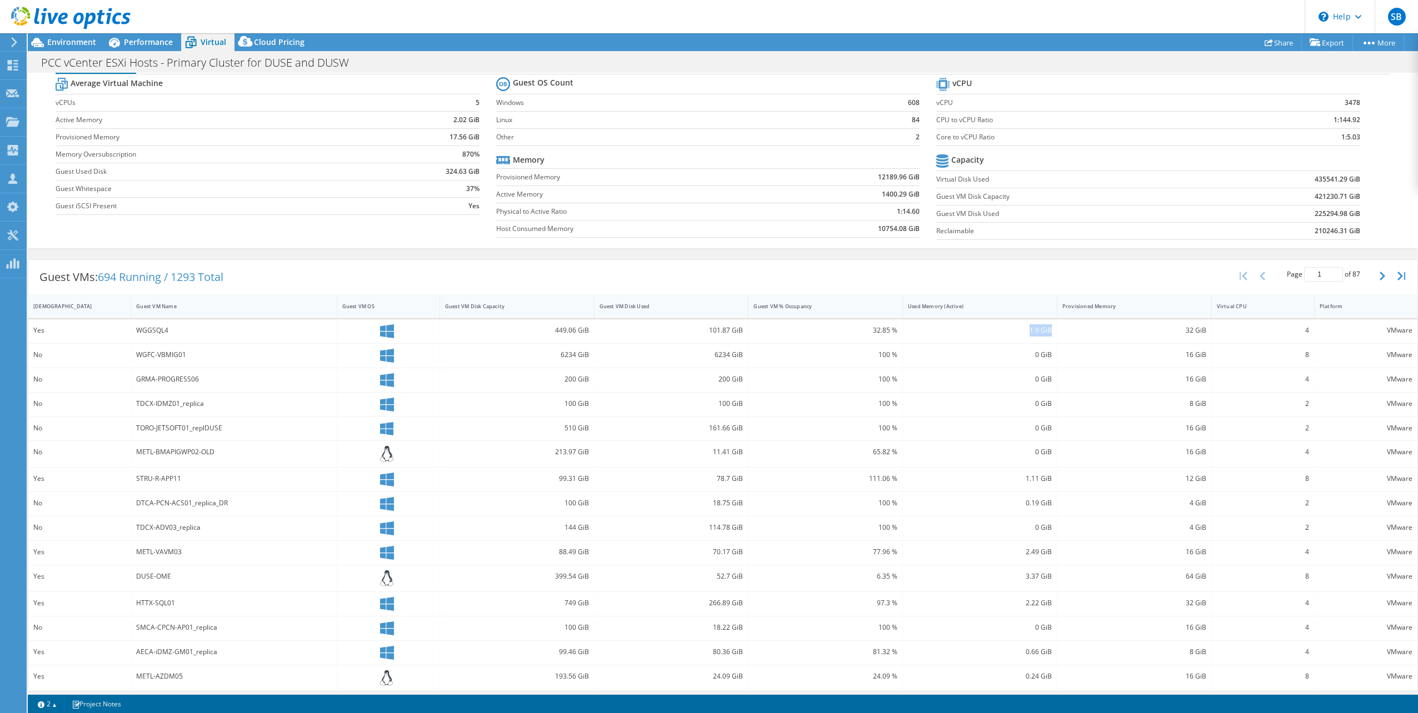
scroll to position [32, 0]
click at [975, 404] on div "0 GiB" at bounding box center [980, 403] width 144 height 12
drag, startPoint x: 875, startPoint y: 192, endPoint x: 913, endPoint y: 188, distance: 38.0
click at [913, 188] on td "1400.29 GiB" at bounding box center [849, 193] width 142 height 17
click at [824, 205] on td "1:14.60" at bounding box center [849, 210] width 142 height 17
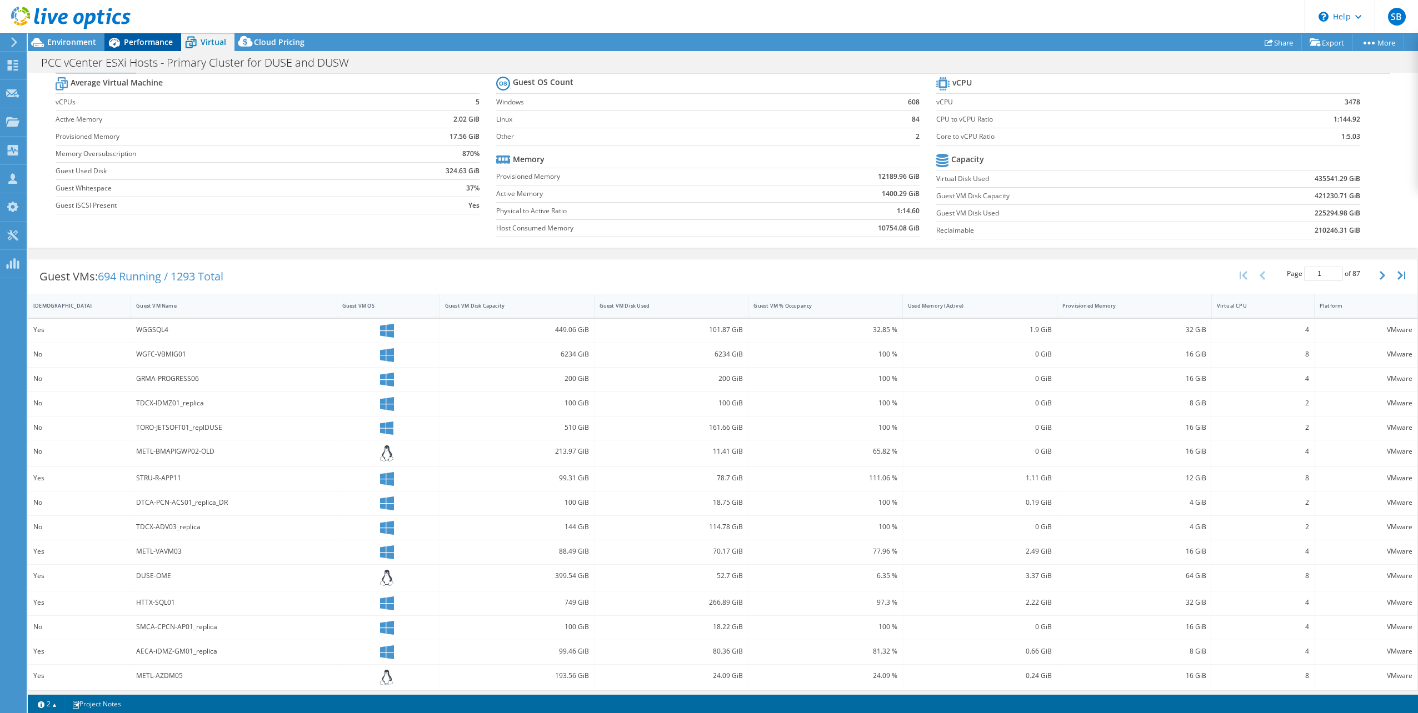
click at [146, 40] on span "Performance" at bounding box center [148, 42] width 49 height 11
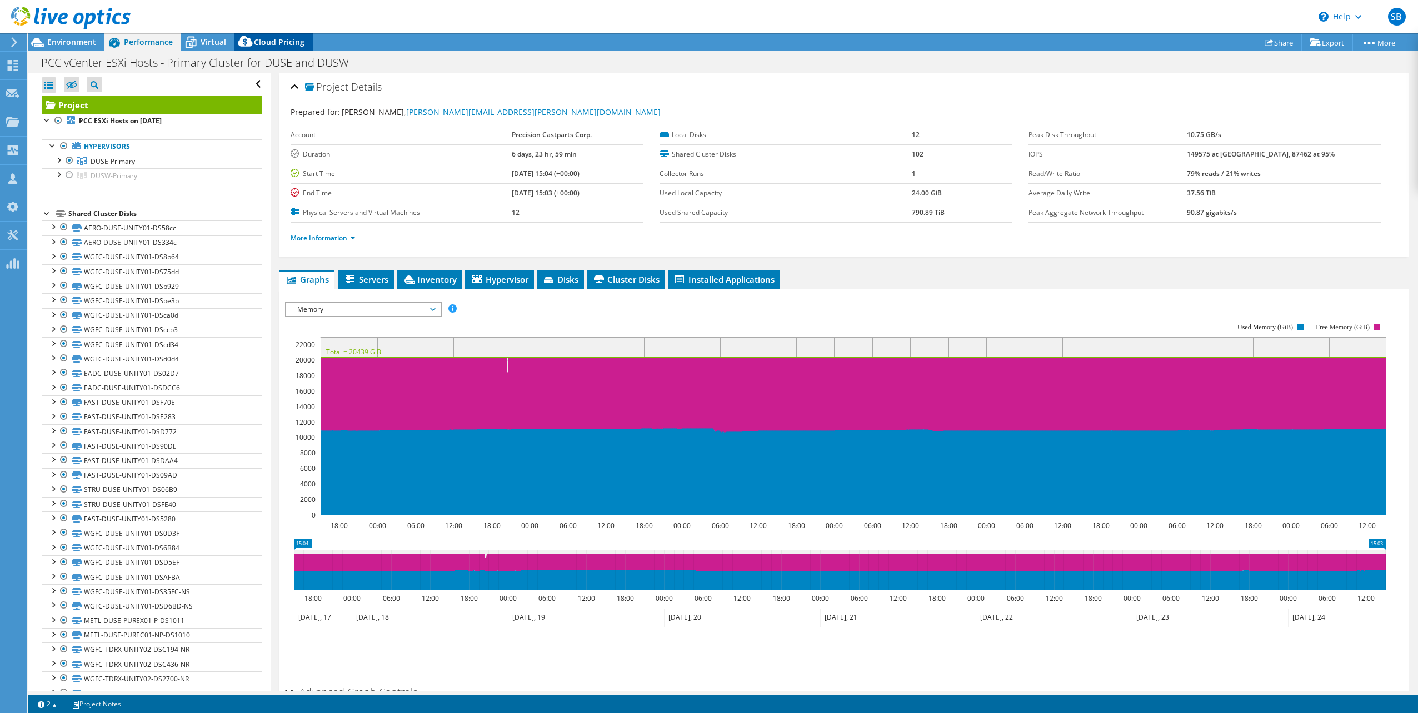
click at [267, 41] on span "Cloud Pricing" at bounding box center [279, 42] width 51 height 11
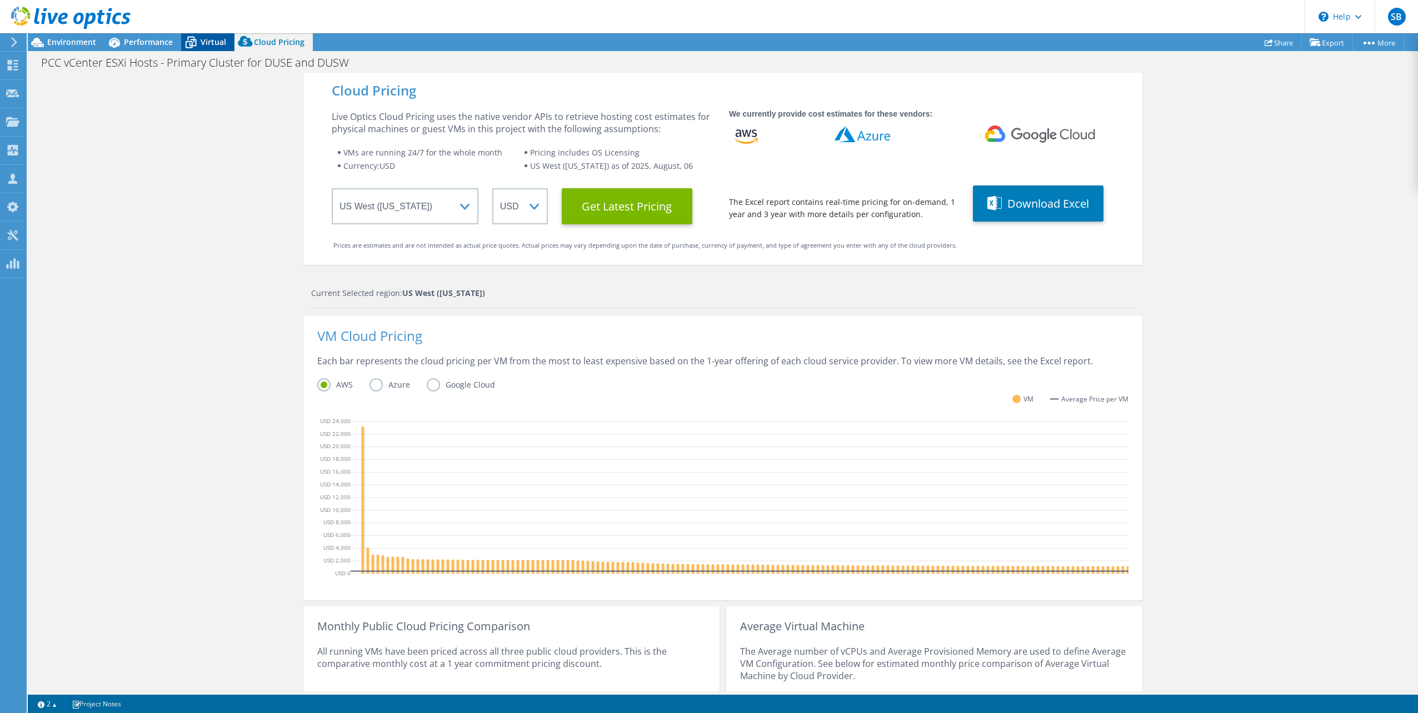
click at [217, 36] on div "Virtual" at bounding box center [207, 42] width 53 height 18
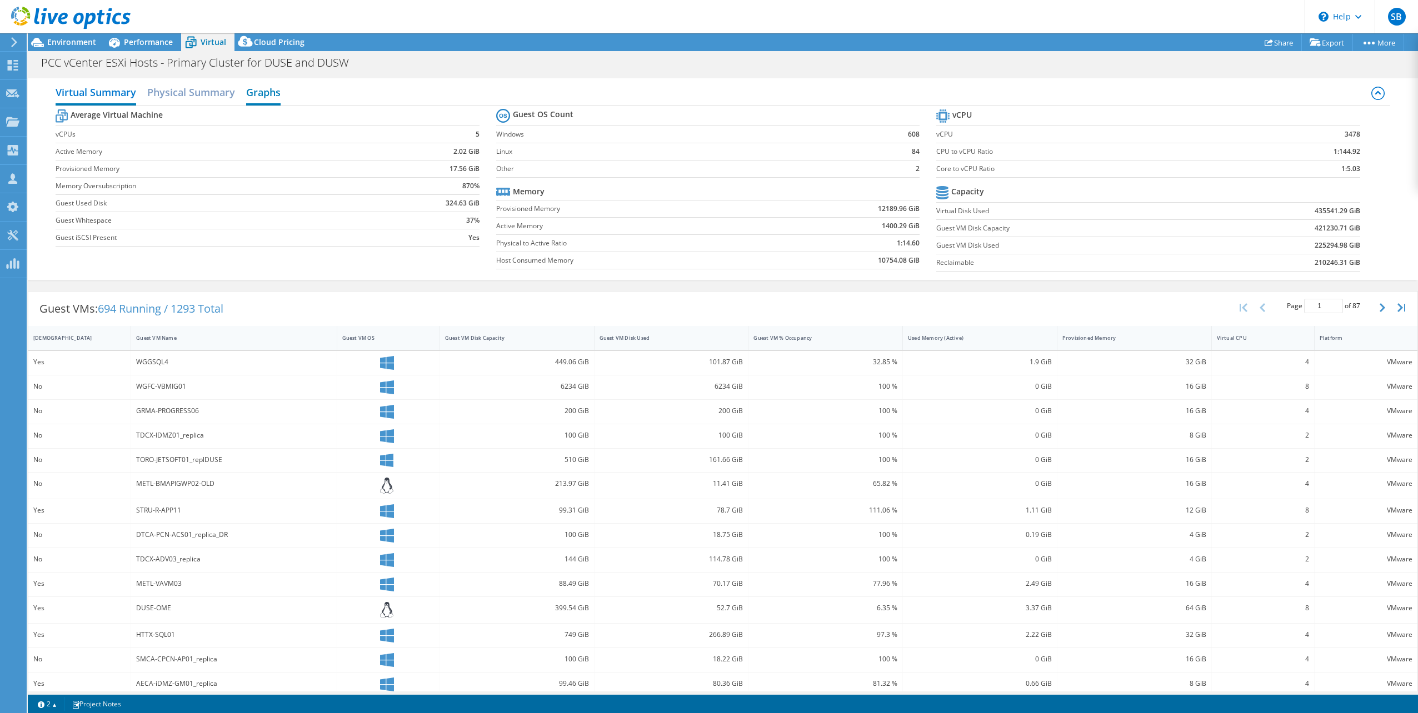
click at [274, 92] on h2 "Graphs" at bounding box center [263, 93] width 34 height 24
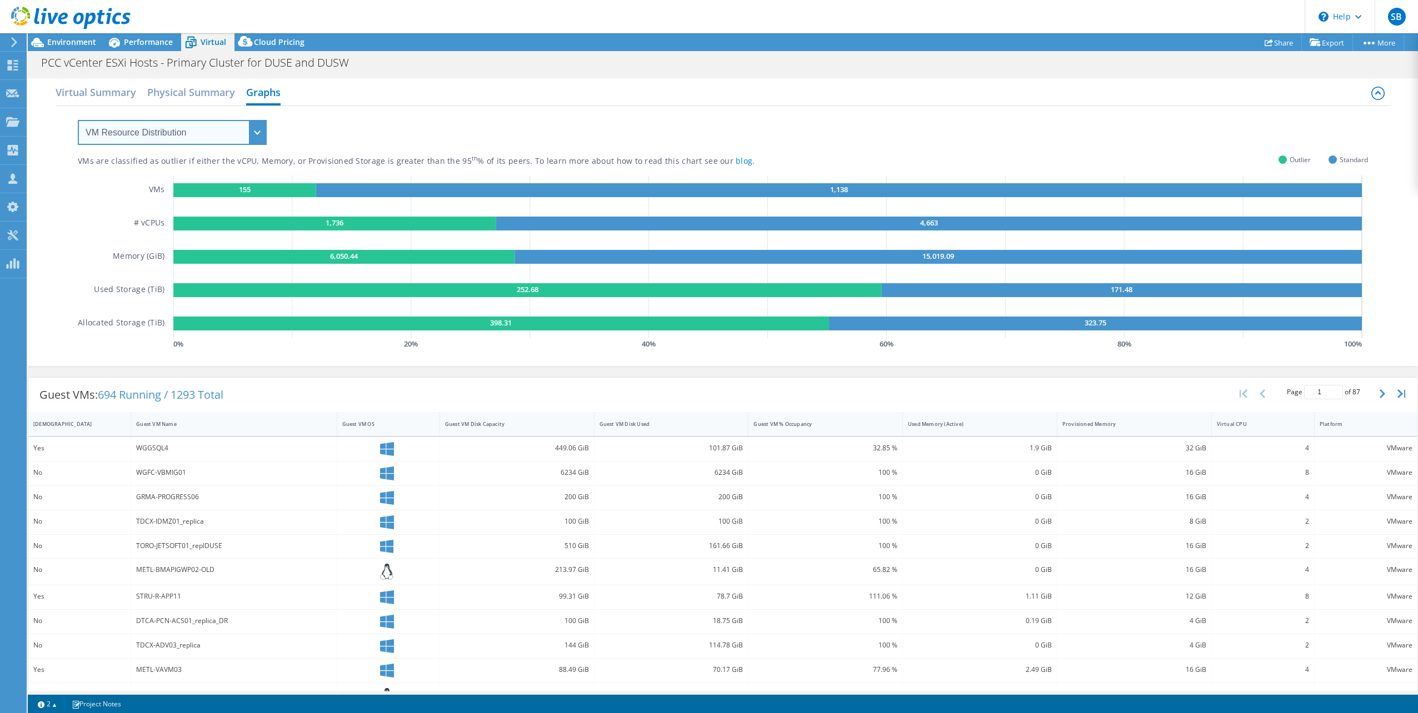
click at [247, 132] on select "VM Resource Distribution Provisioning Contrast Over Provisioning" at bounding box center [172, 132] width 189 height 25
select select "Over Provisioning"
click at [78, 120] on select "VM Resource Distribution Provisioning Contrast Over Provisioning" at bounding box center [172, 132] width 189 height 25
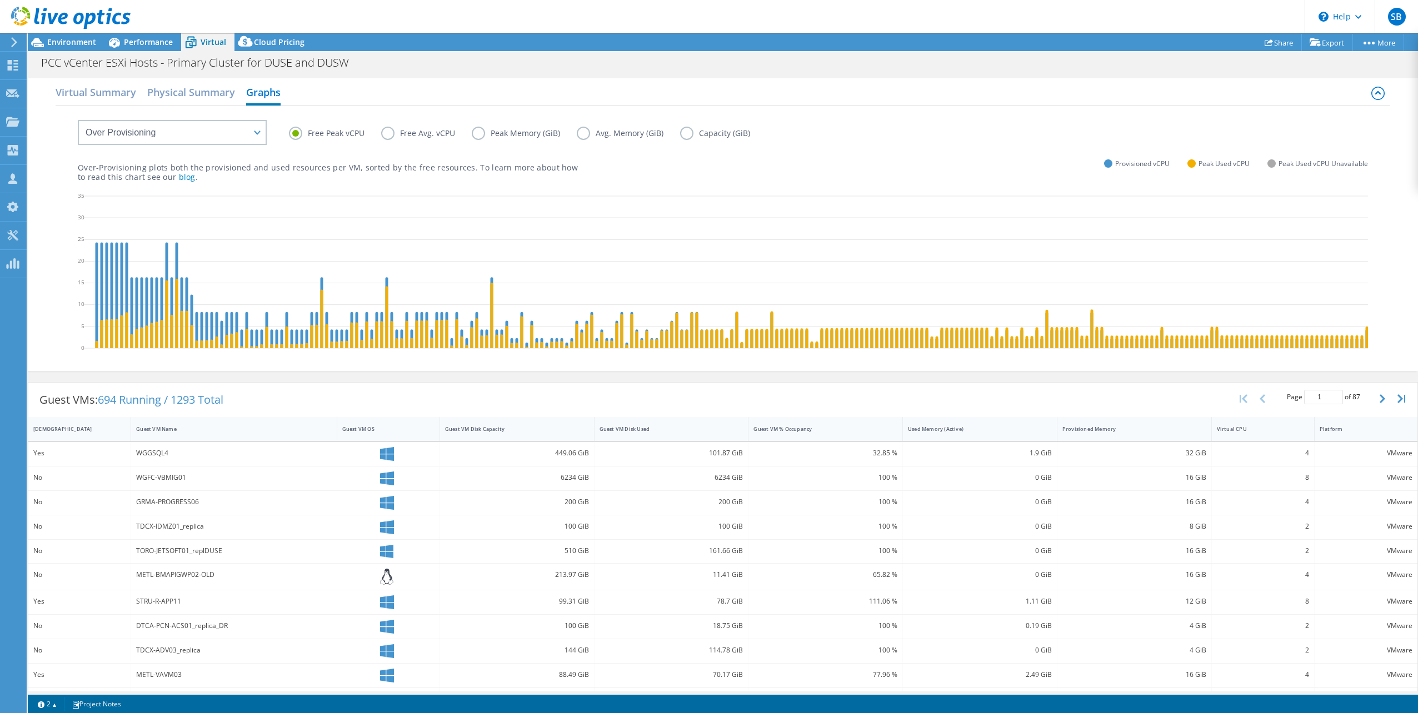
click at [580, 131] on label "Avg. Memory (GiB)" at bounding box center [628, 133] width 103 height 13
click at [0, 0] on input "Avg. Memory (GiB)" at bounding box center [0, 0] width 0 height 0
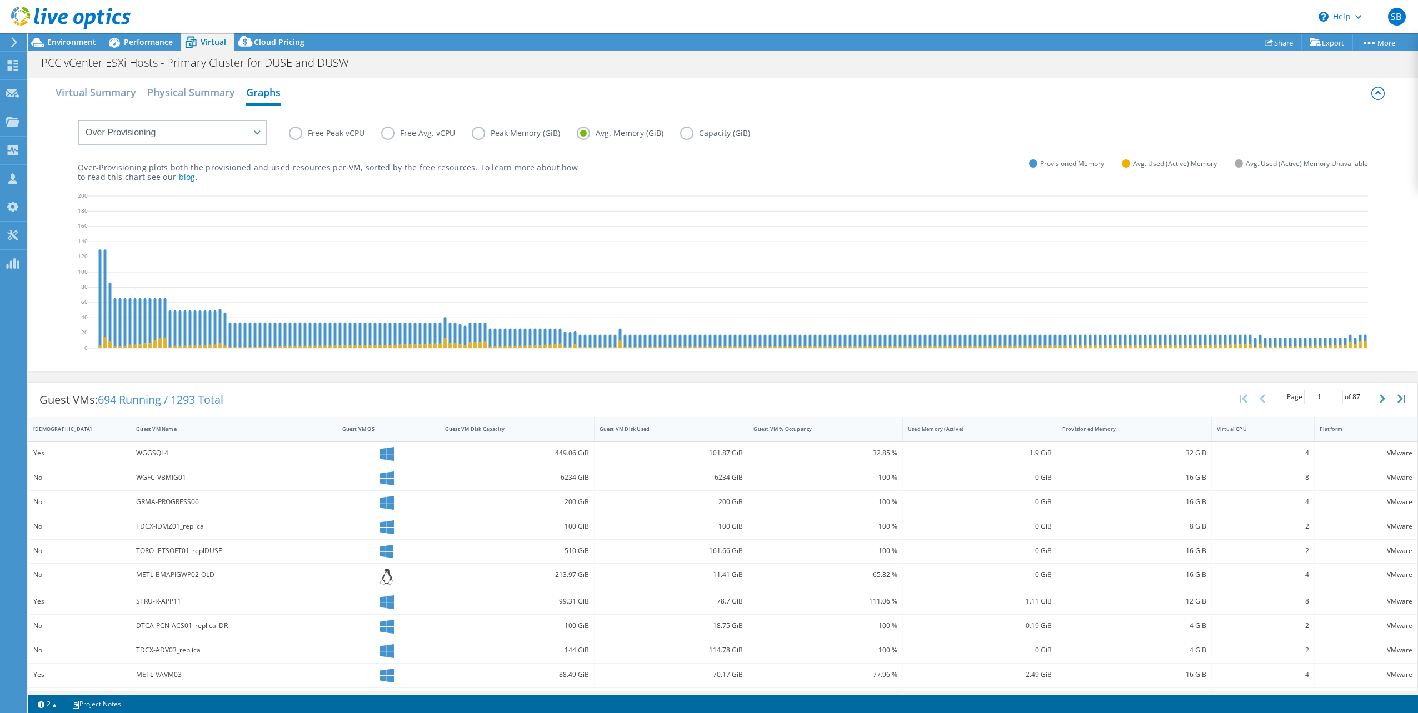
click at [478, 130] on label "Peak Memory (GiB)" at bounding box center [524, 133] width 105 height 13
click at [0, 0] on input "Peak Memory (GiB)" at bounding box center [0, 0] width 0 height 0
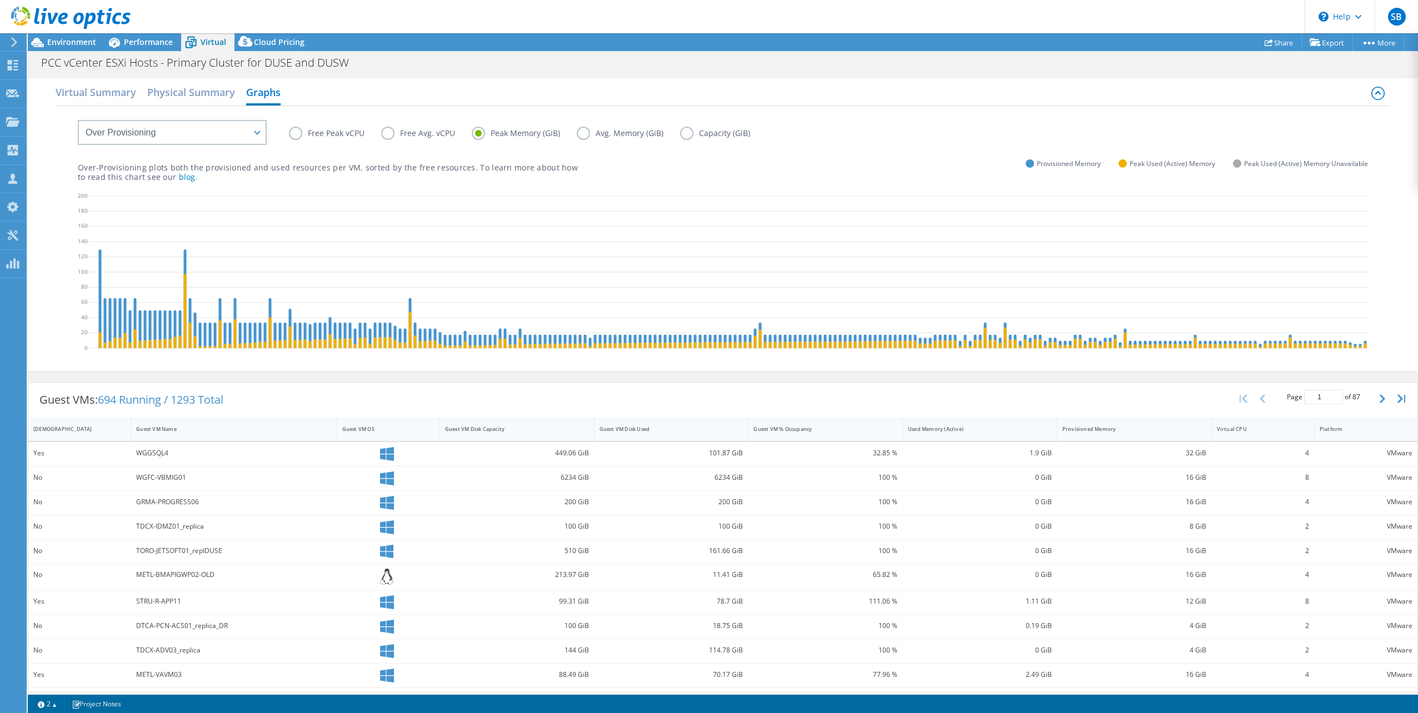
click at [583, 136] on label "Avg. Memory (GiB)" at bounding box center [628, 133] width 103 height 13
click at [0, 0] on input "Avg. Memory (GiB)" at bounding box center [0, 0] width 0 height 0
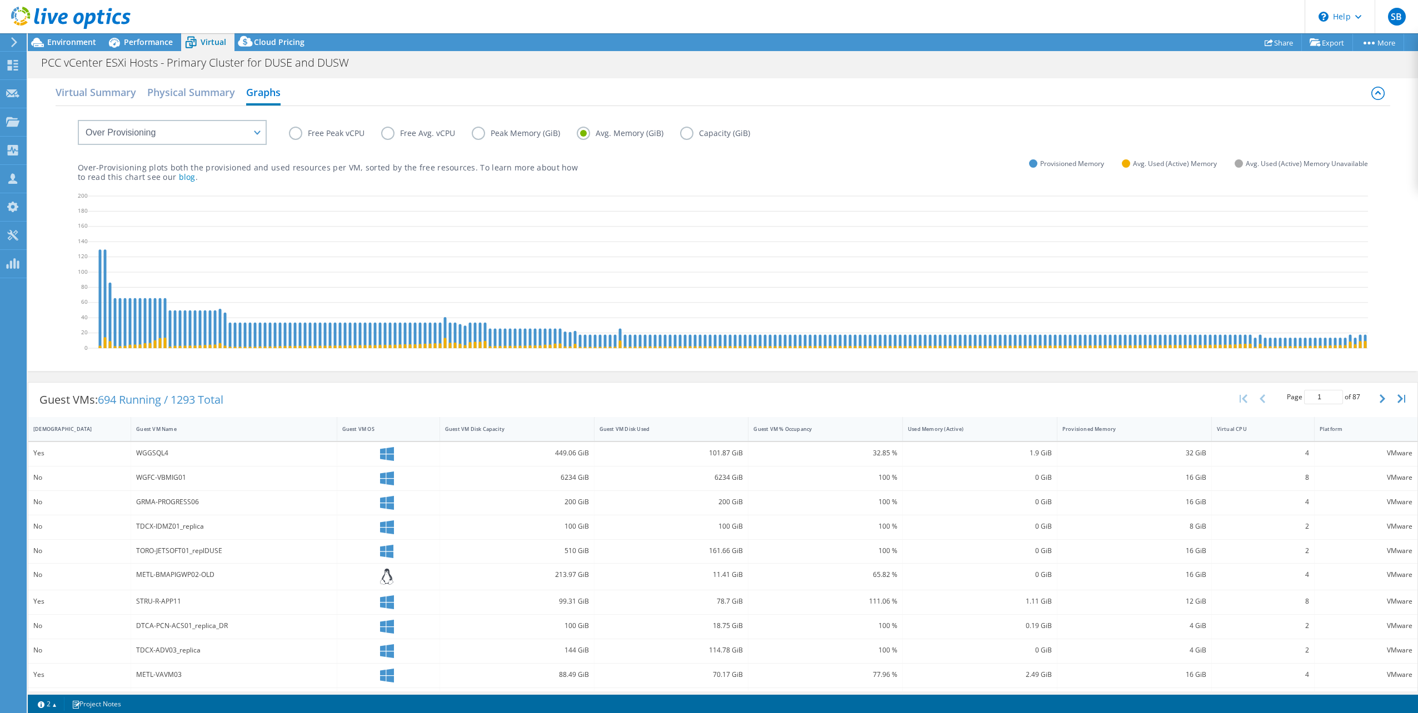
click at [111, 92] on h2 "Virtual Summary" at bounding box center [96, 93] width 81 height 24
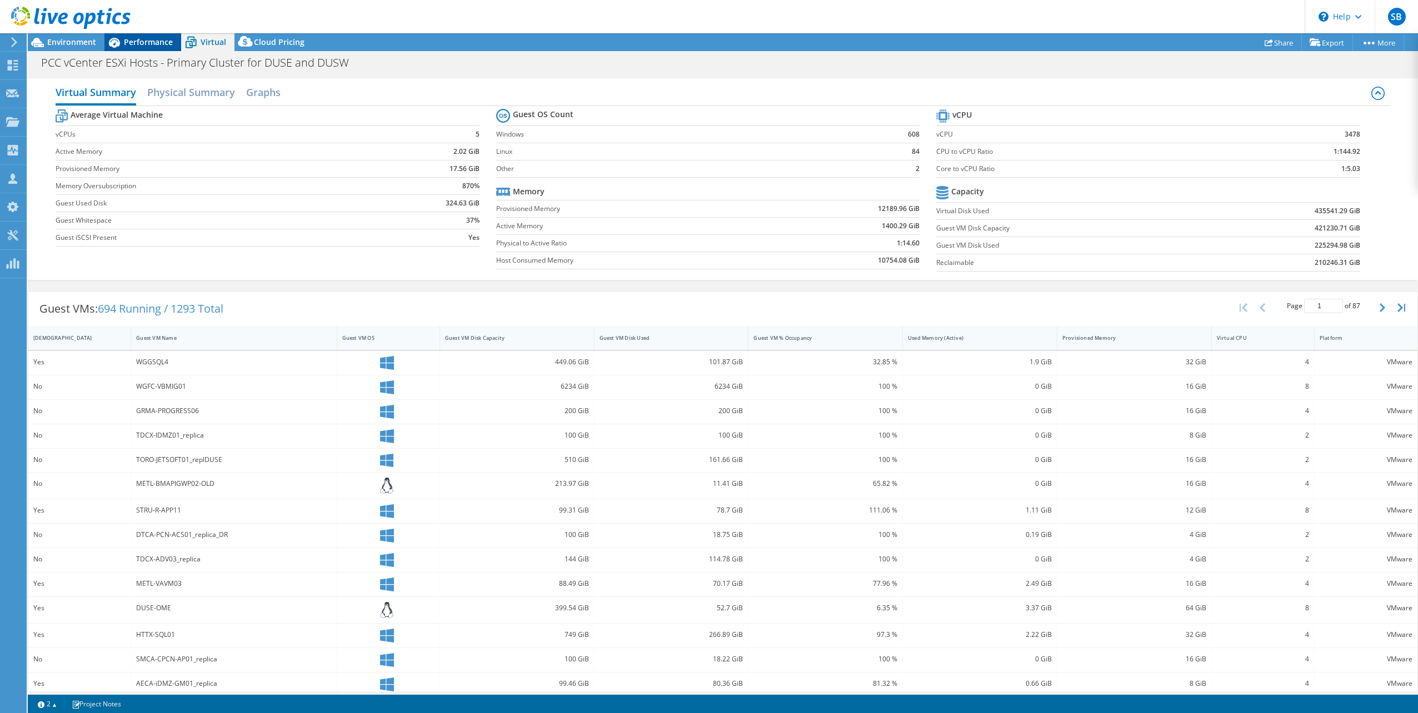
click at [142, 38] on span "Performance" at bounding box center [148, 42] width 49 height 11
